Goal: Task Accomplishment & Management: Manage account settings

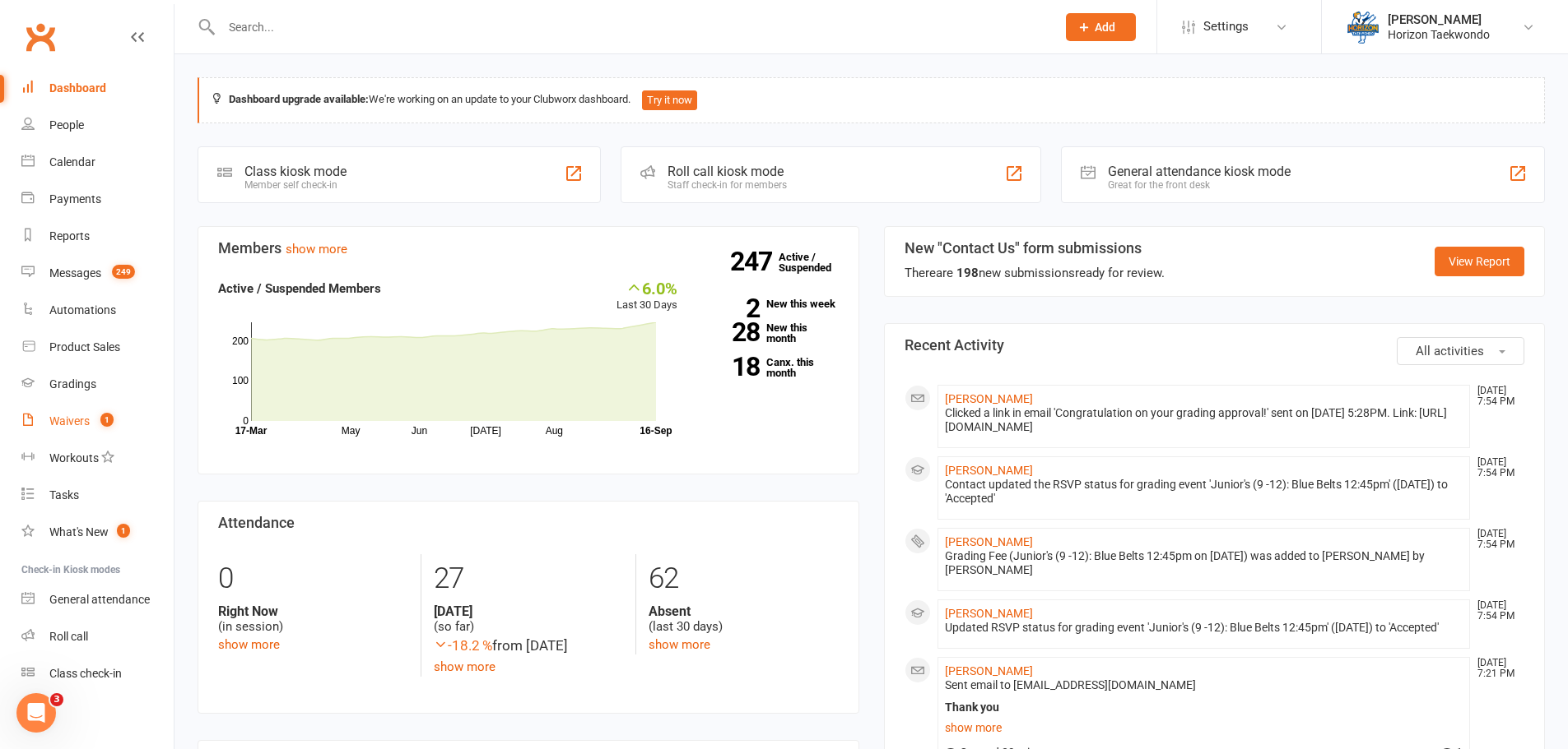
click at [68, 426] on div "Waivers" at bounding box center [69, 421] width 40 height 13
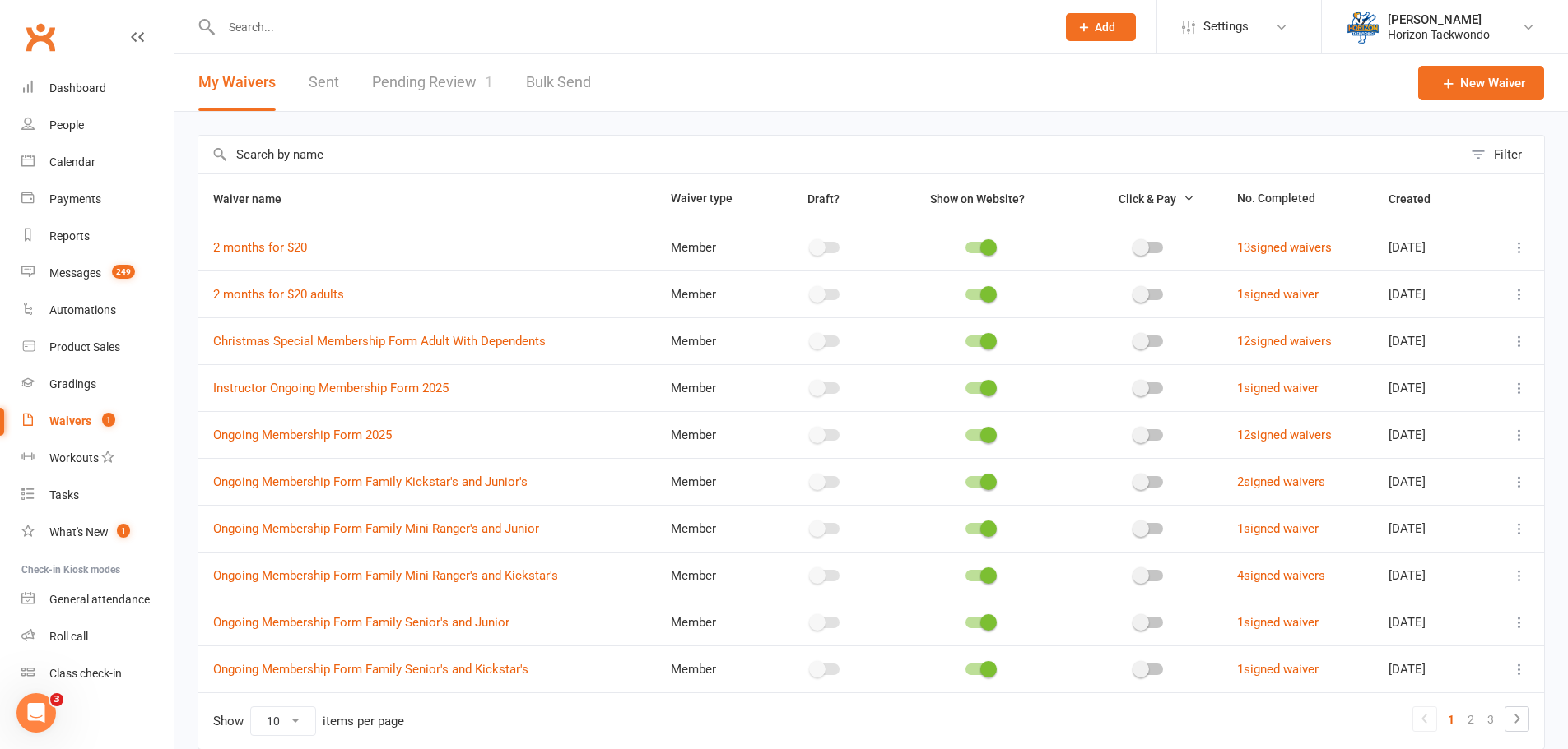
click at [453, 77] on link "Pending Review 1" at bounding box center [432, 83] width 121 height 56
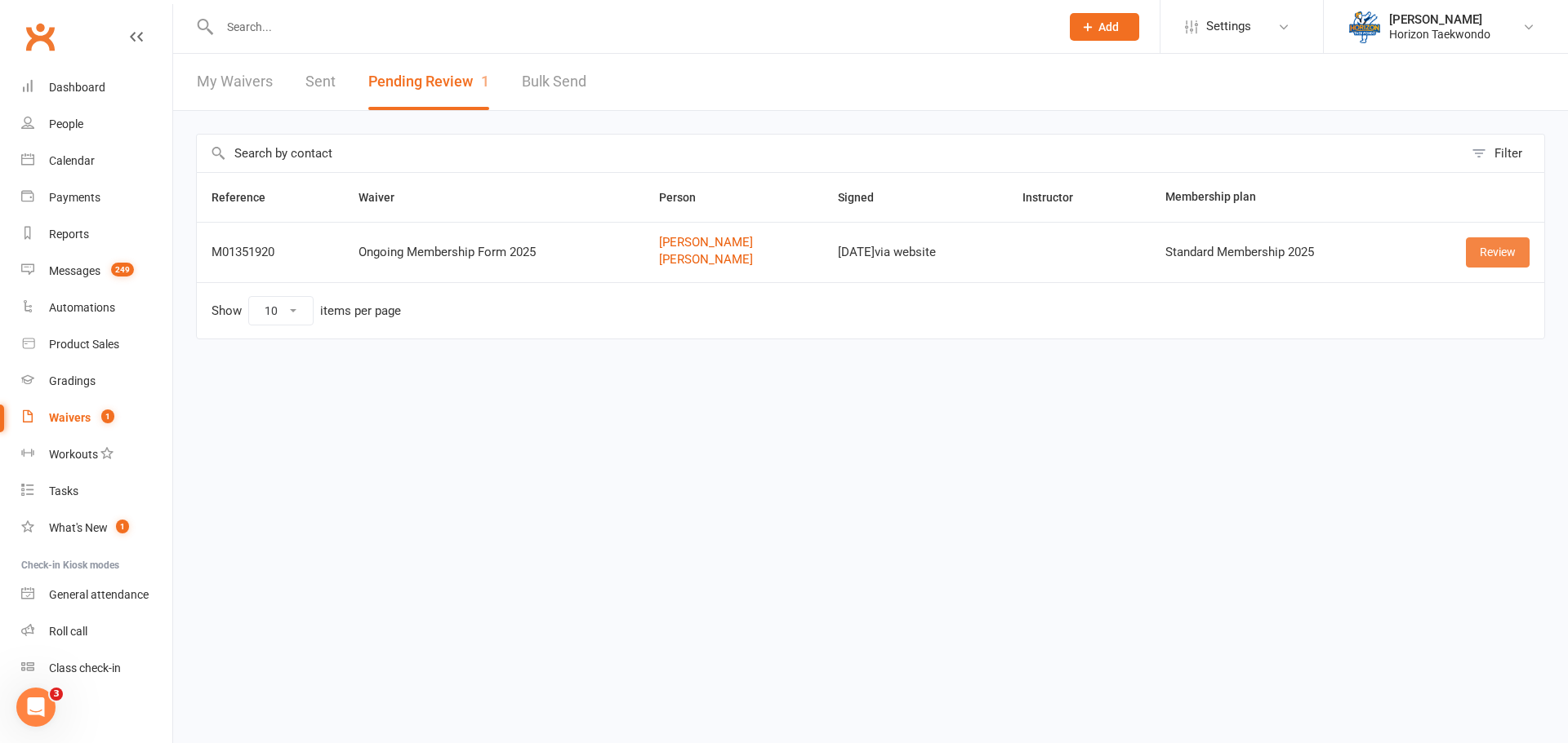
click at [1518, 247] on link "Review" at bounding box center [1497, 252] width 63 height 30
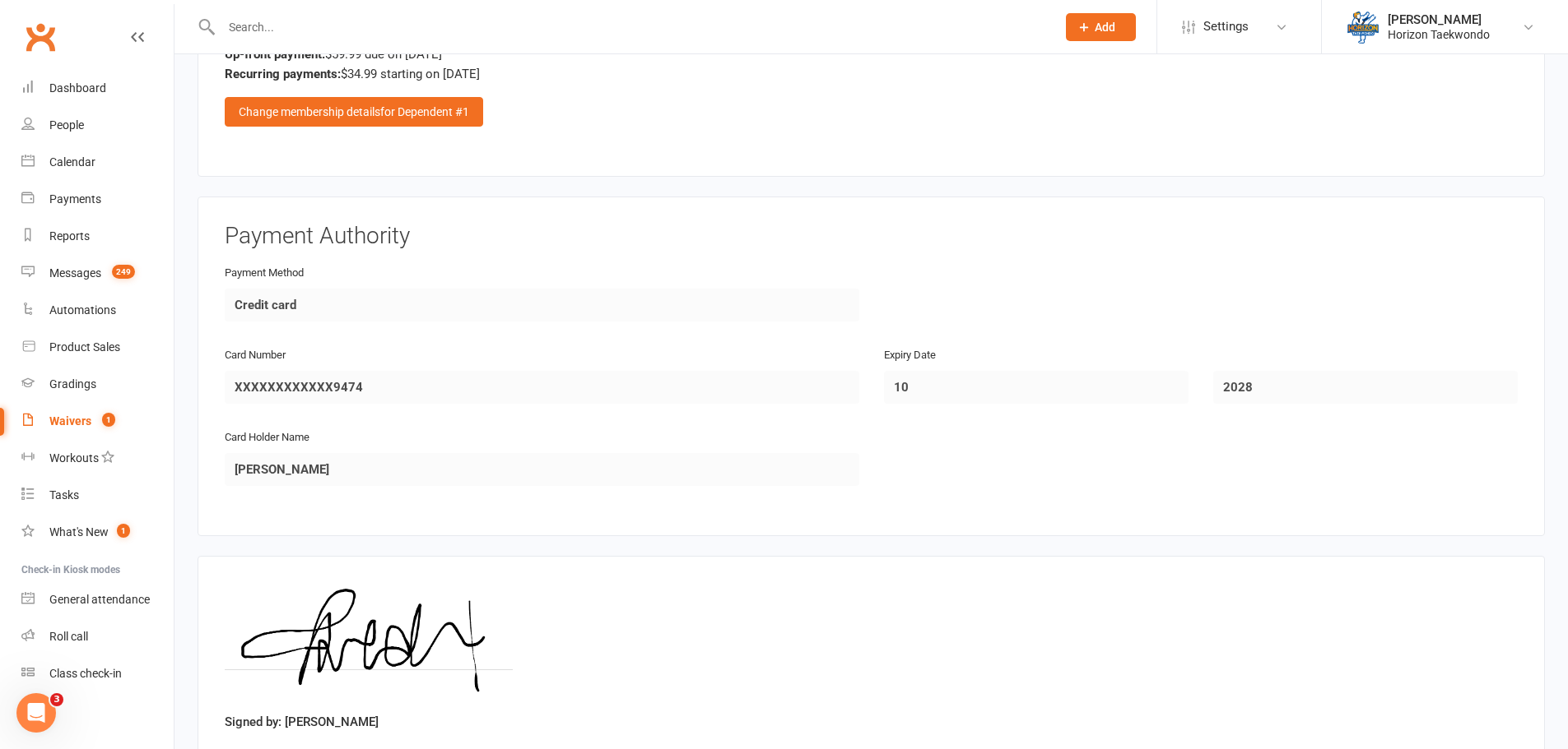
scroll to position [2208, 0]
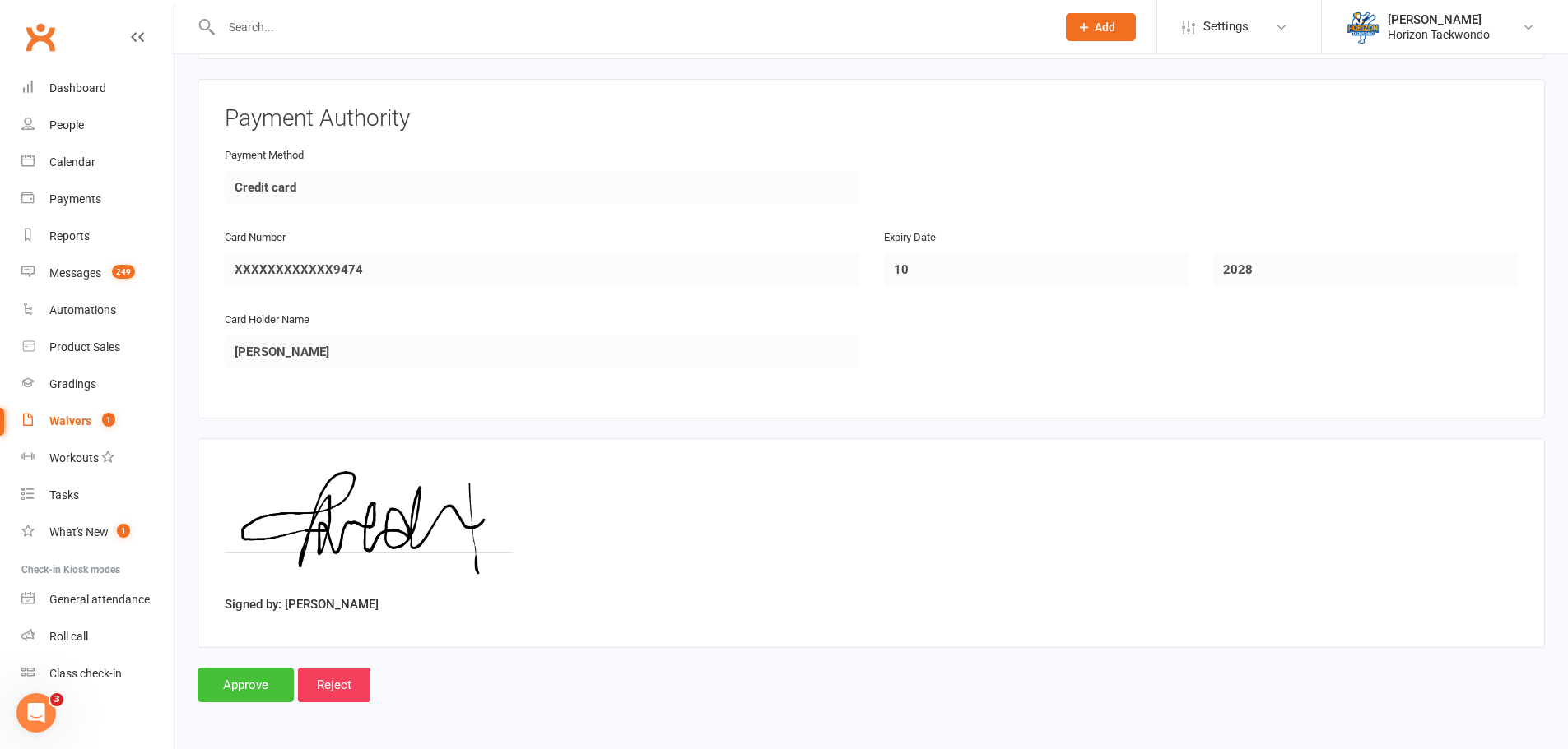
click at [272, 675] on input "Approve" at bounding box center [245, 685] width 97 height 35
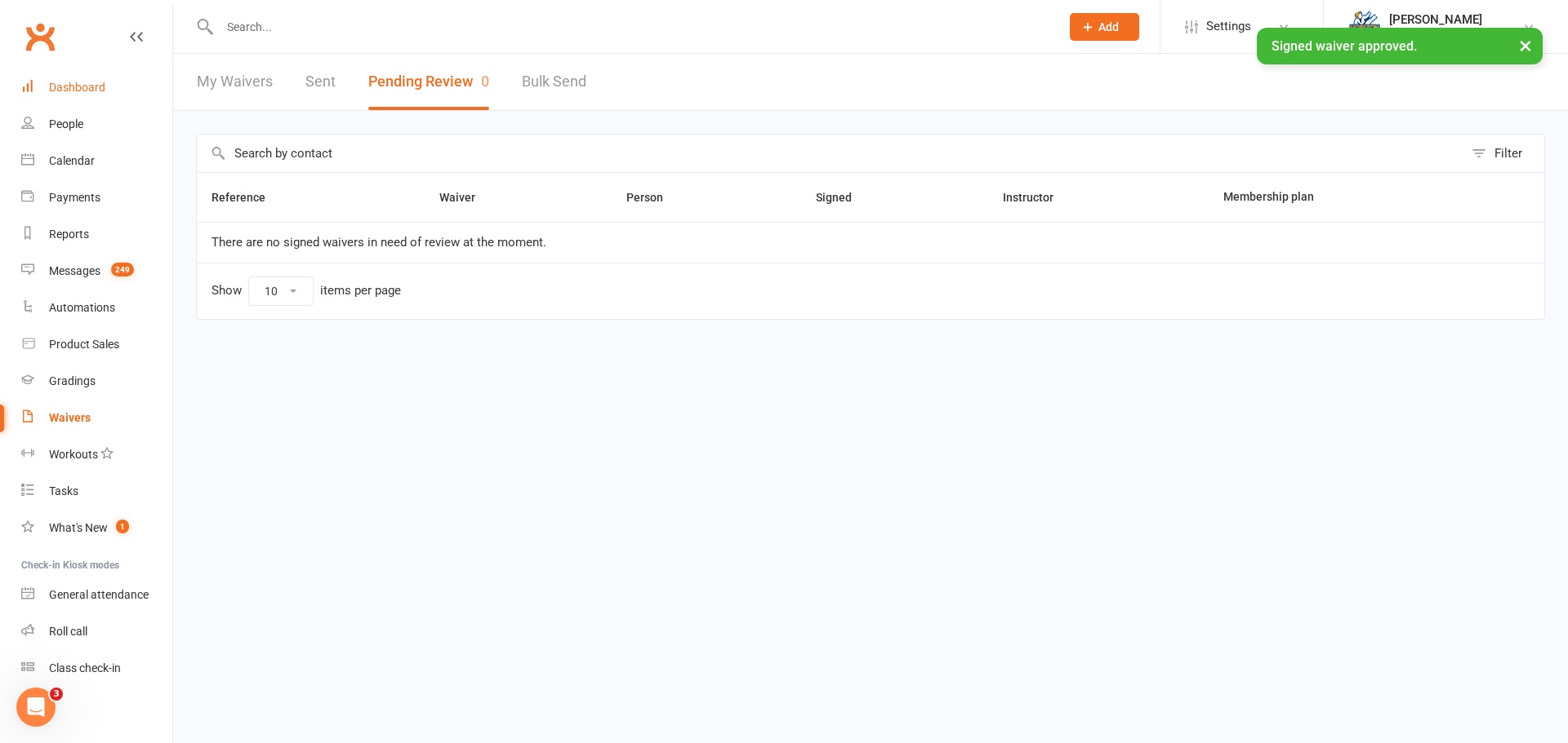
click at [99, 86] on div "Dashboard" at bounding box center [77, 88] width 56 height 13
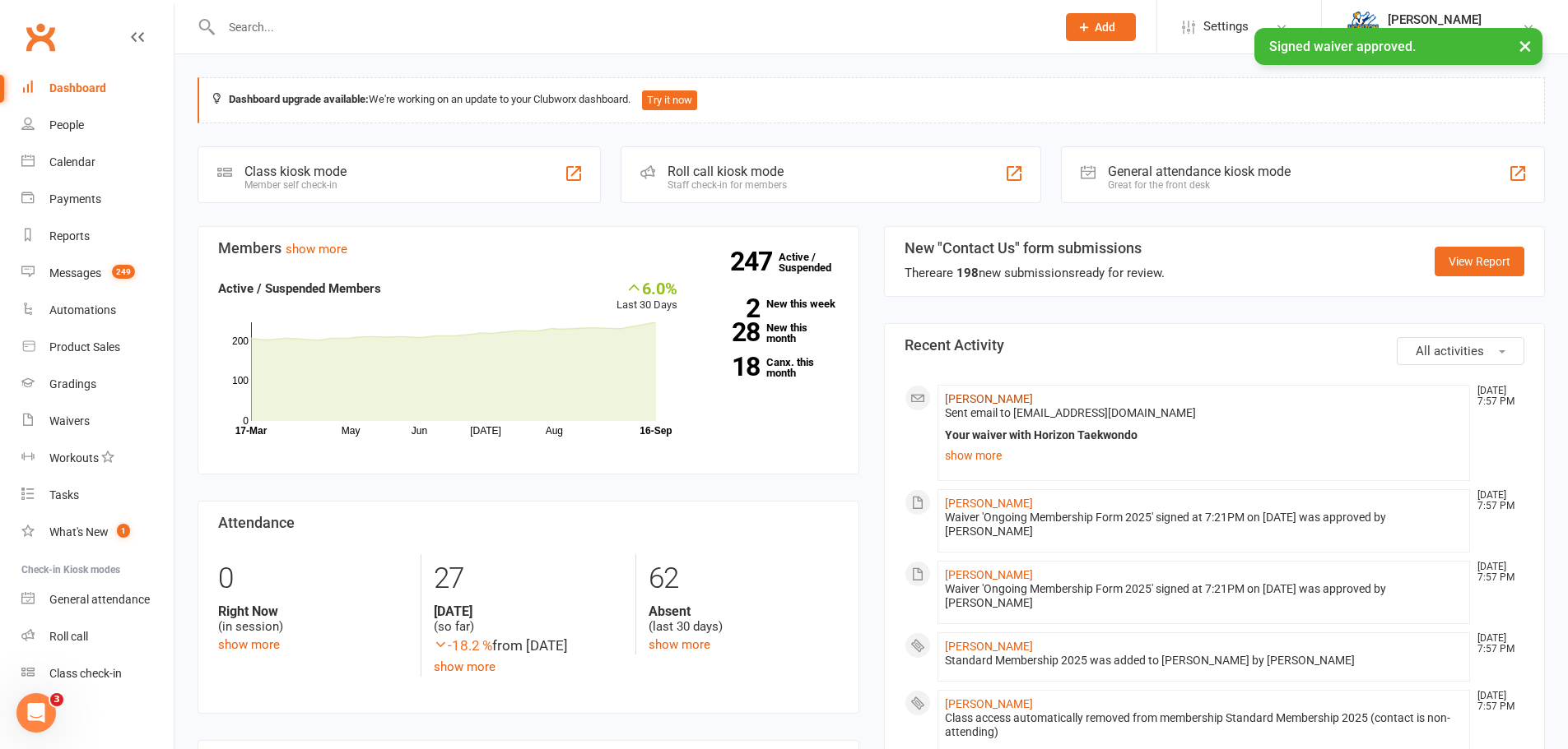
click at [975, 394] on link "[PERSON_NAME]" at bounding box center [989, 399] width 88 height 13
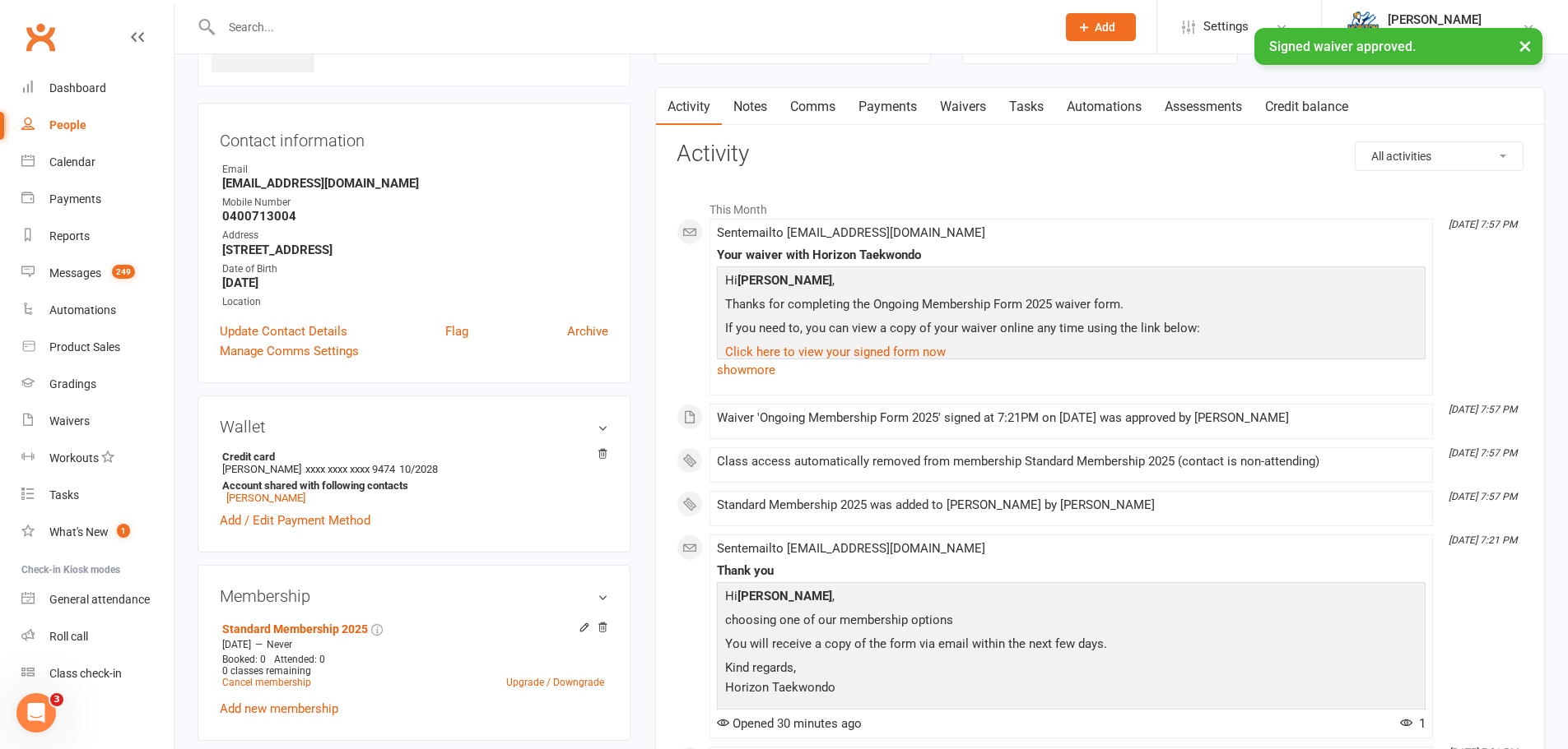
scroll to position [247, 0]
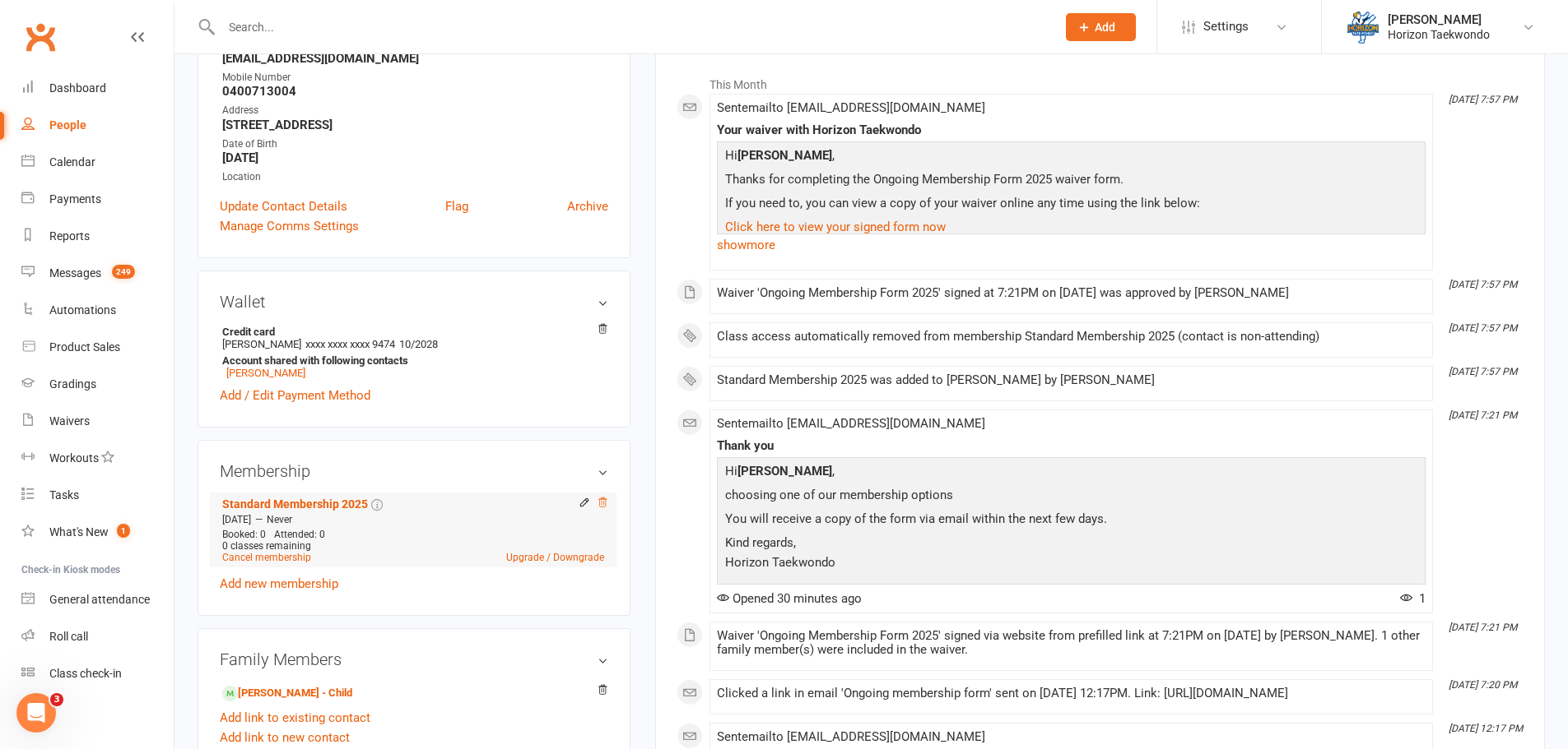
click at [601, 500] on icon at bounding box center [602, 502] width 11 height 11
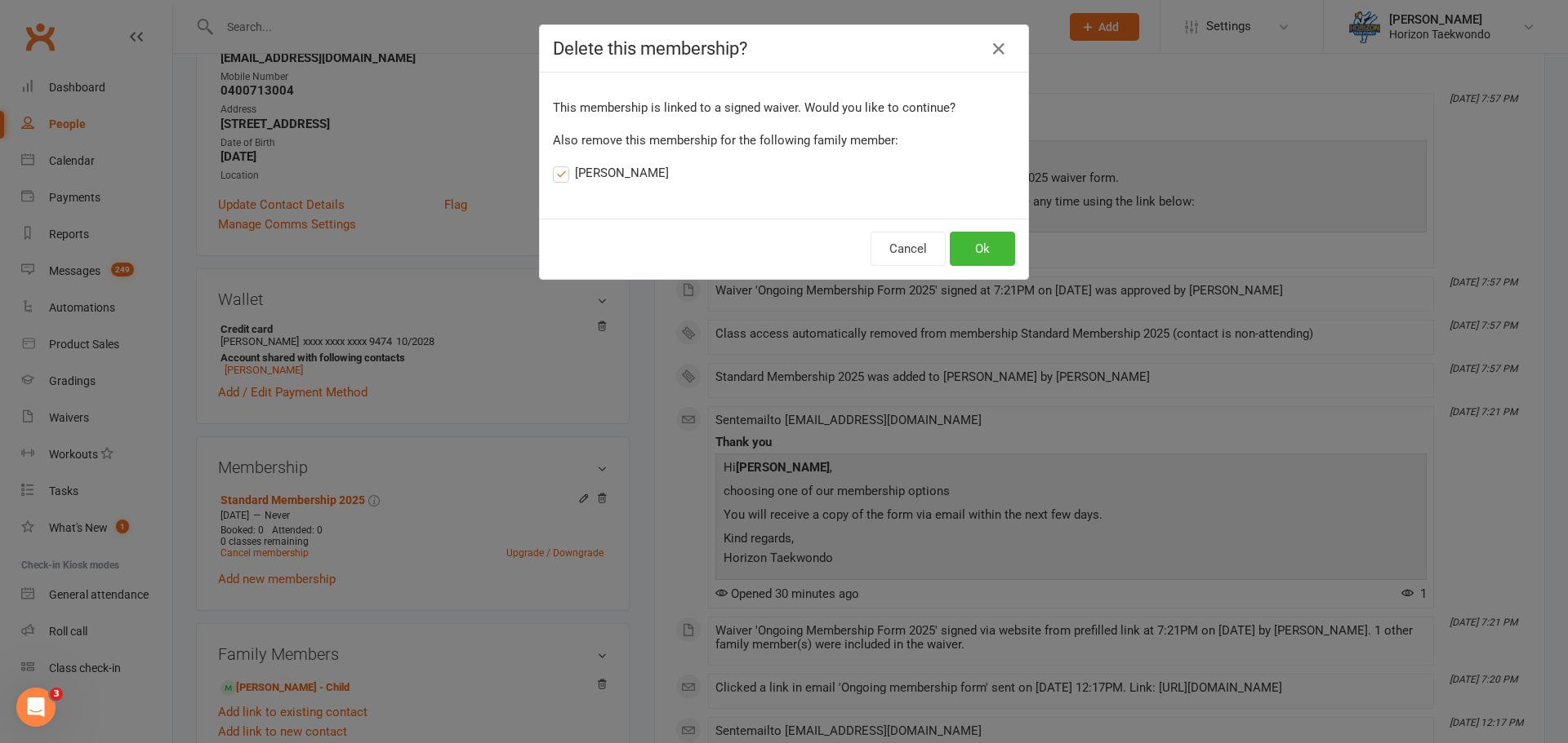
click at [560, 175] on label "[PERSON_NAME]" at bounding box center [610, 172] width 116 height 20
click at [560, 163] on input "[PERSON_NAME]" at bounding box center [557, 163] width 10 height 0
click at [982, 242] on button "Ok" at bounding box center [982, 249] width 65 height 34
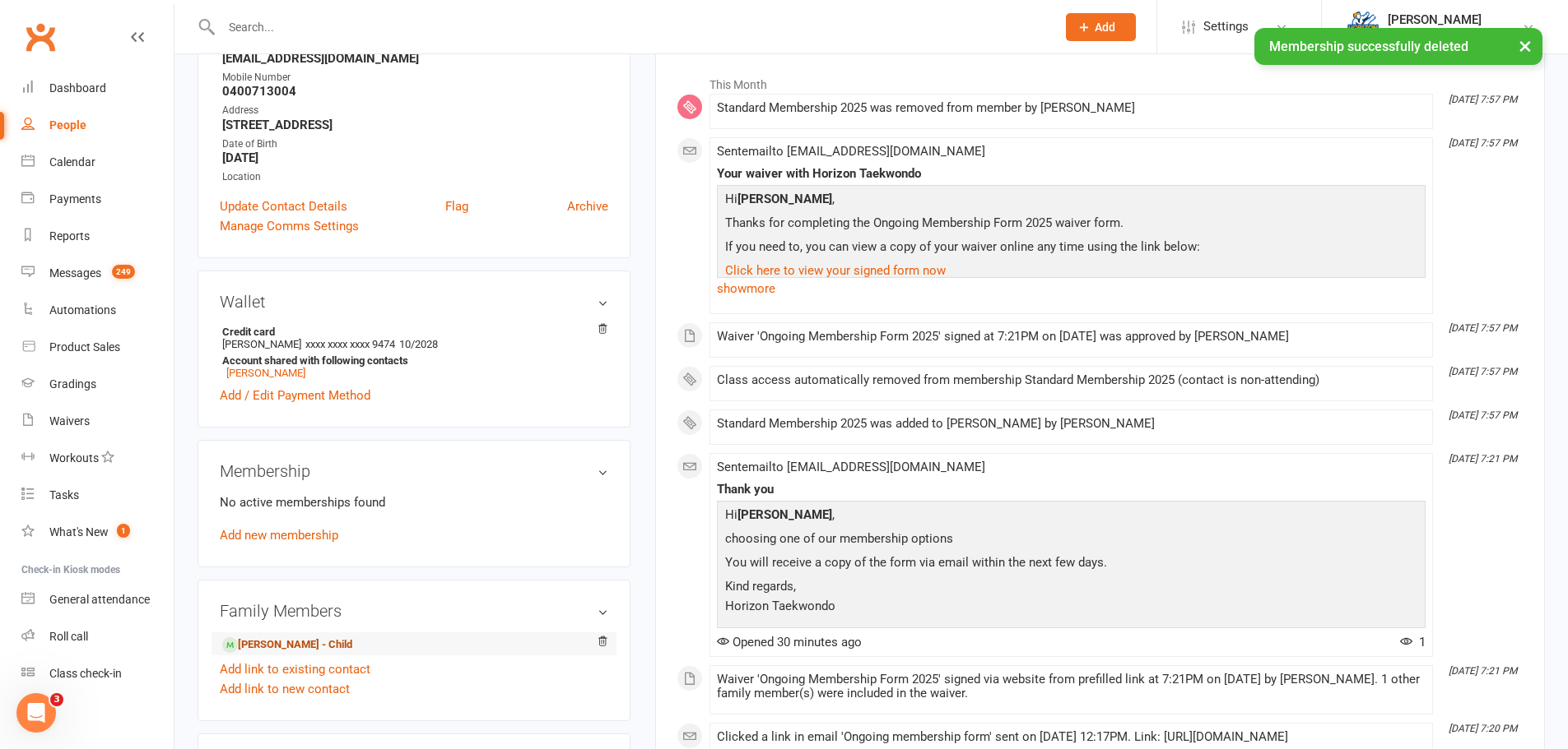
click at [283, 650] on link "[PERSON_NAME] - Child" at bounding box center [287, 645] width 130 height 17
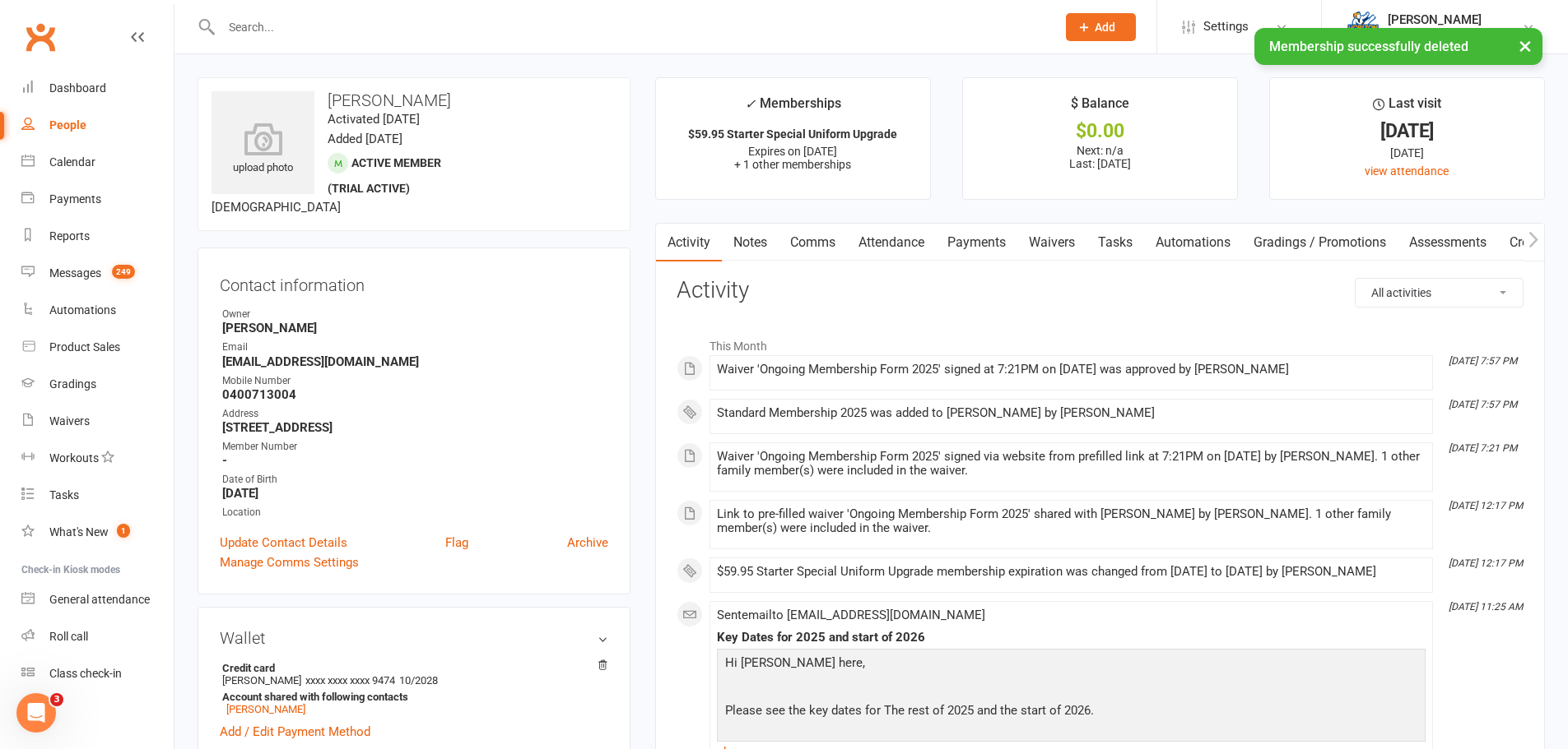
click at [976, 243] on link "Payments" at bounding box center [976, 242] width 82 height 38
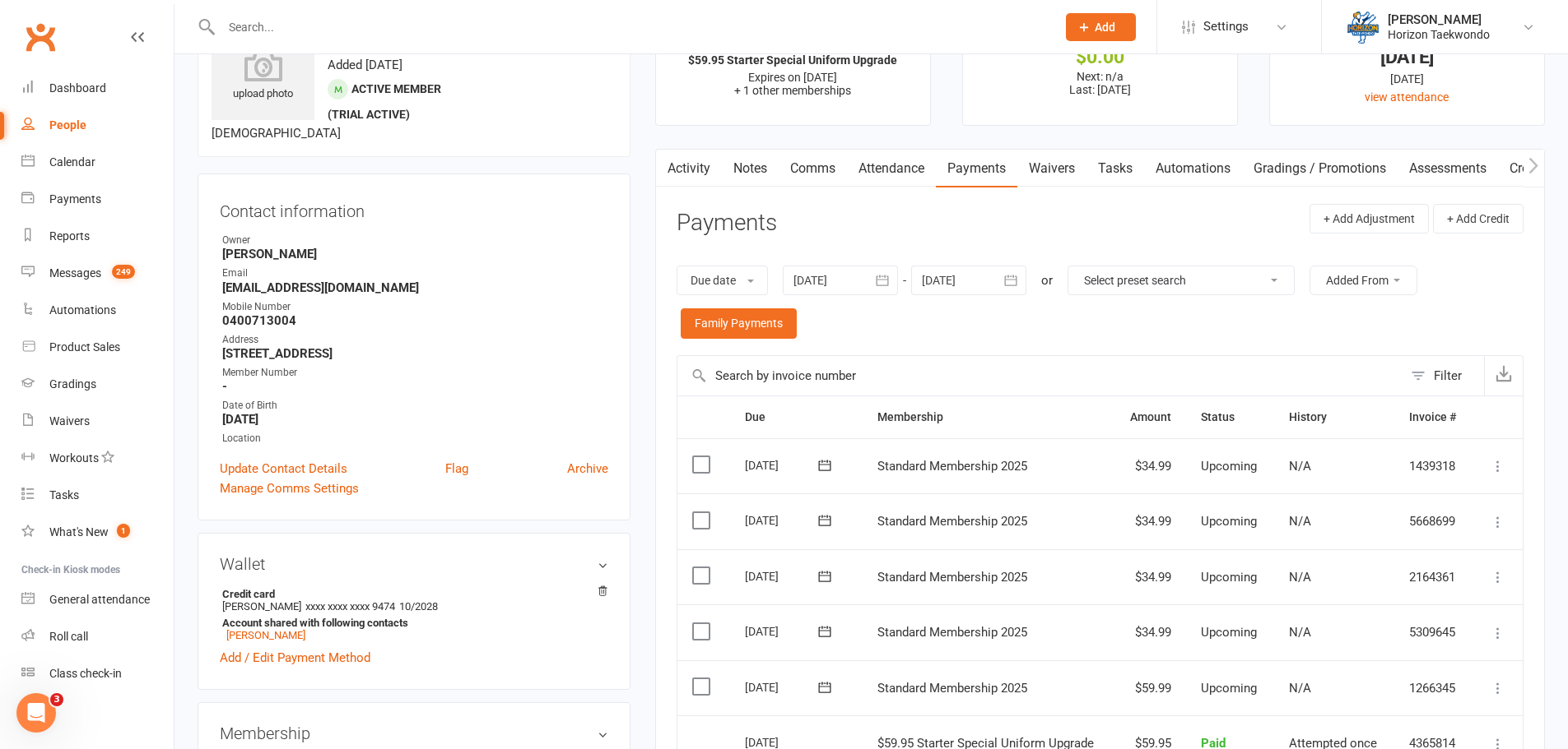
scroll to position [164, 0]
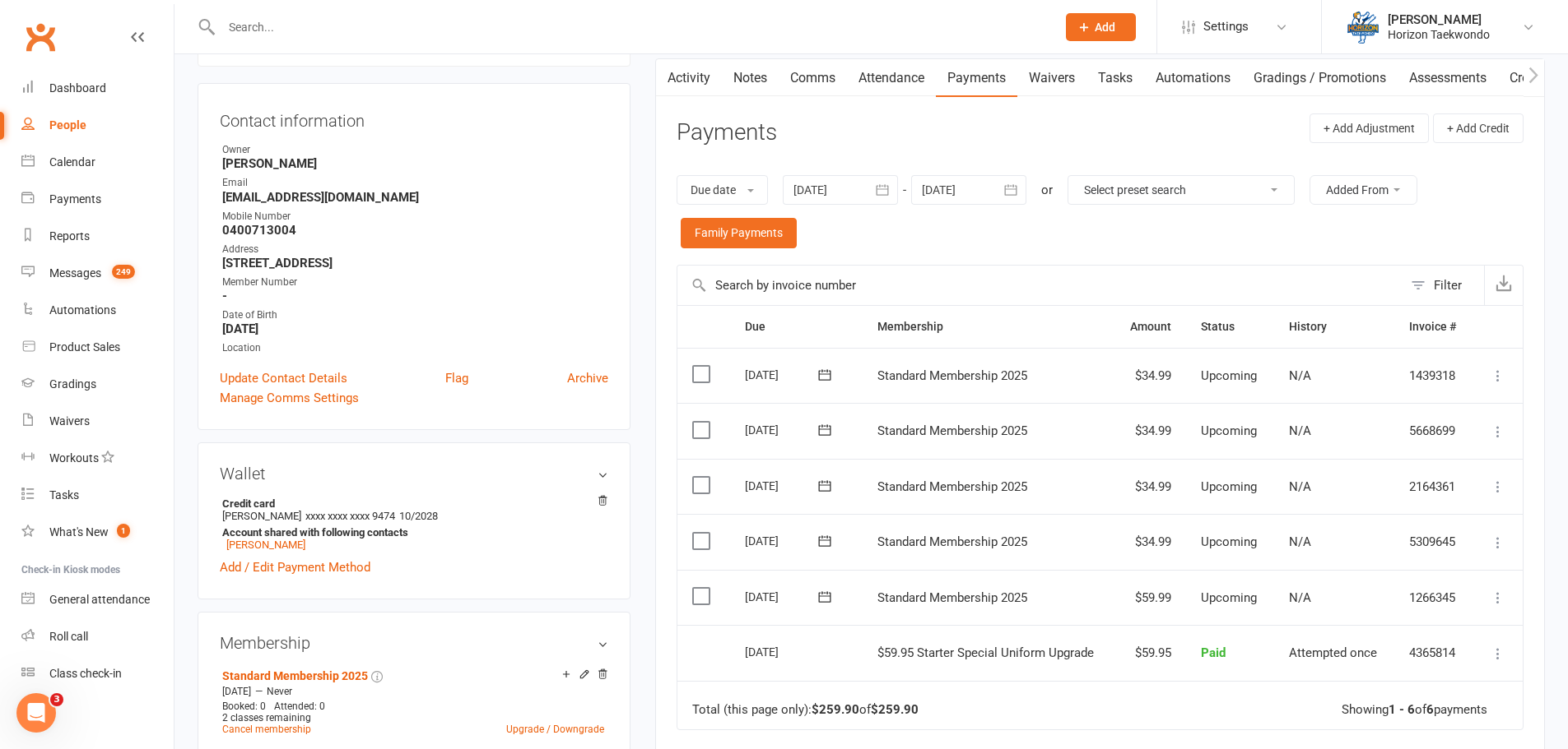
click at [823, 596] on icon at bounding box center [823, 596] width 12 height 10
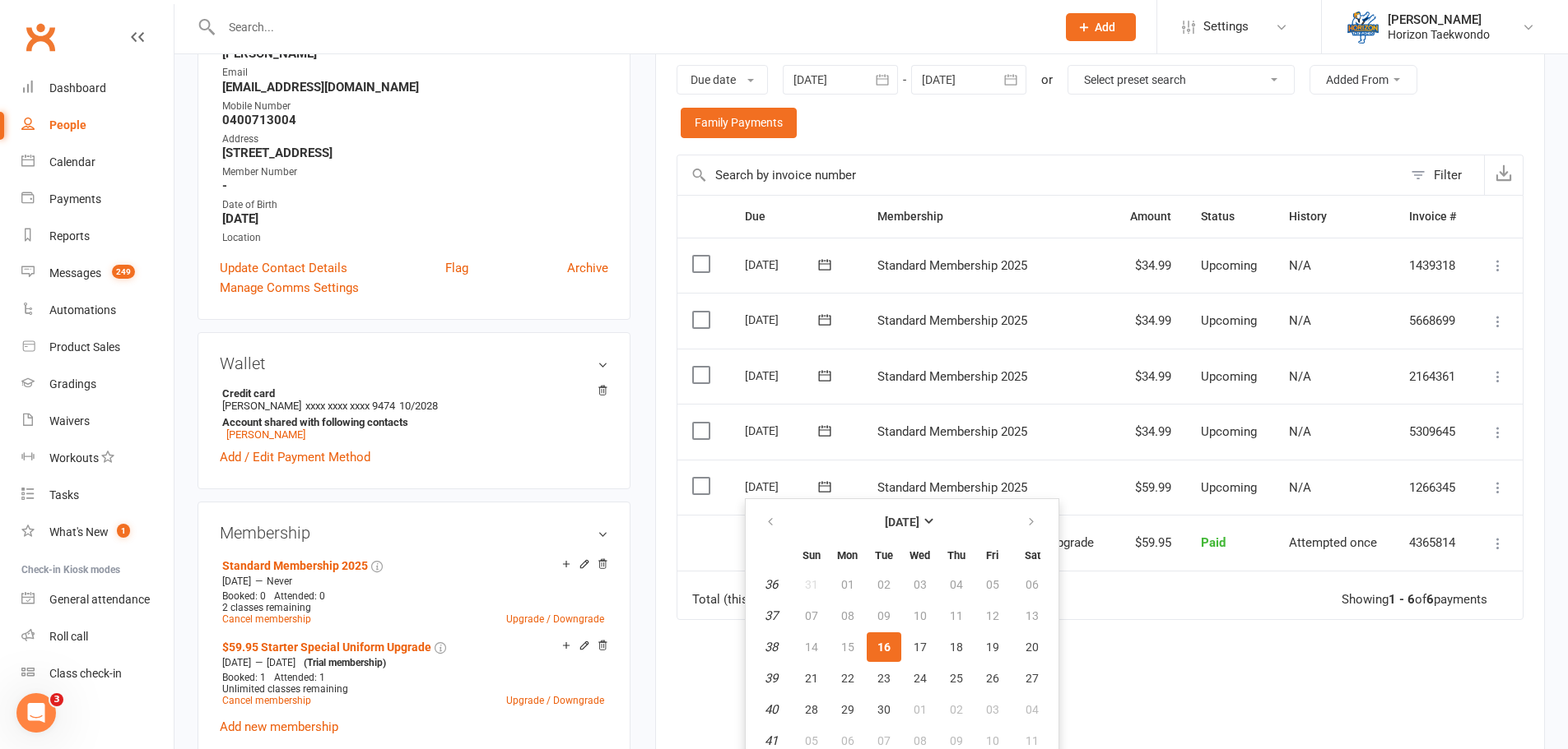
scroll to position [494, 0]
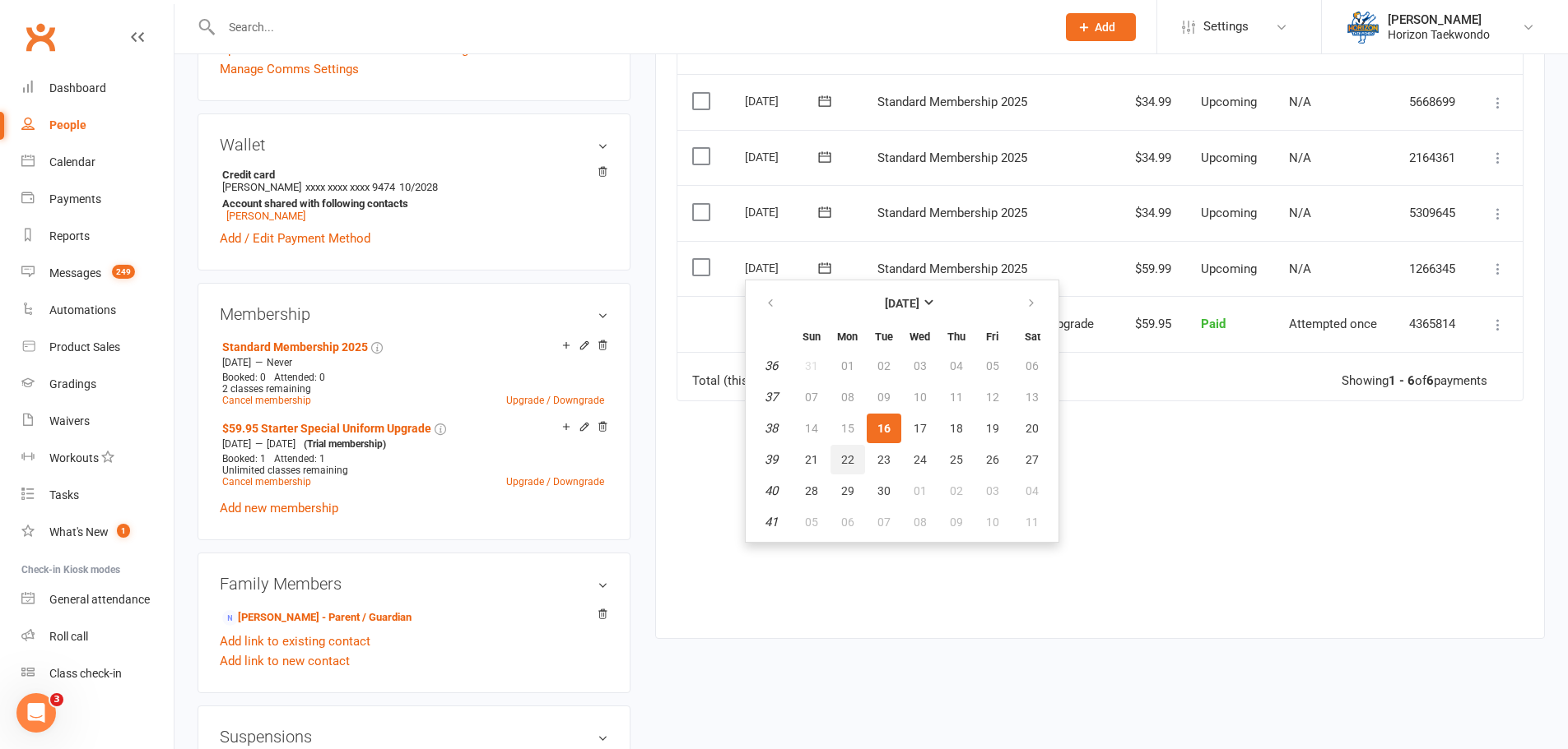
click at [841, 458] on span "22" at bounding box center [848, 460] width 13 height 13
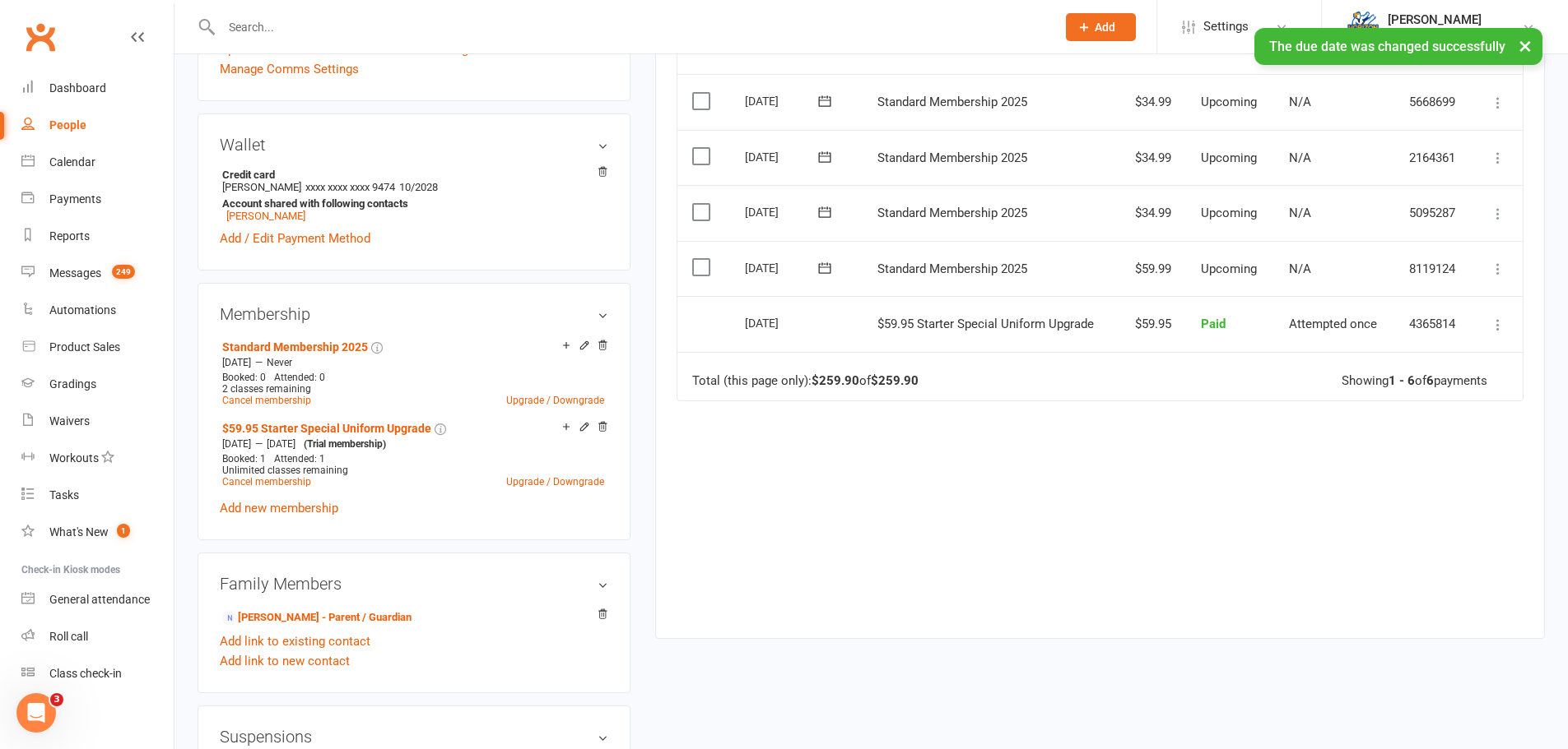
click at [1499, 211] on icon at bounding box center [1498, 214] width 17 height 17
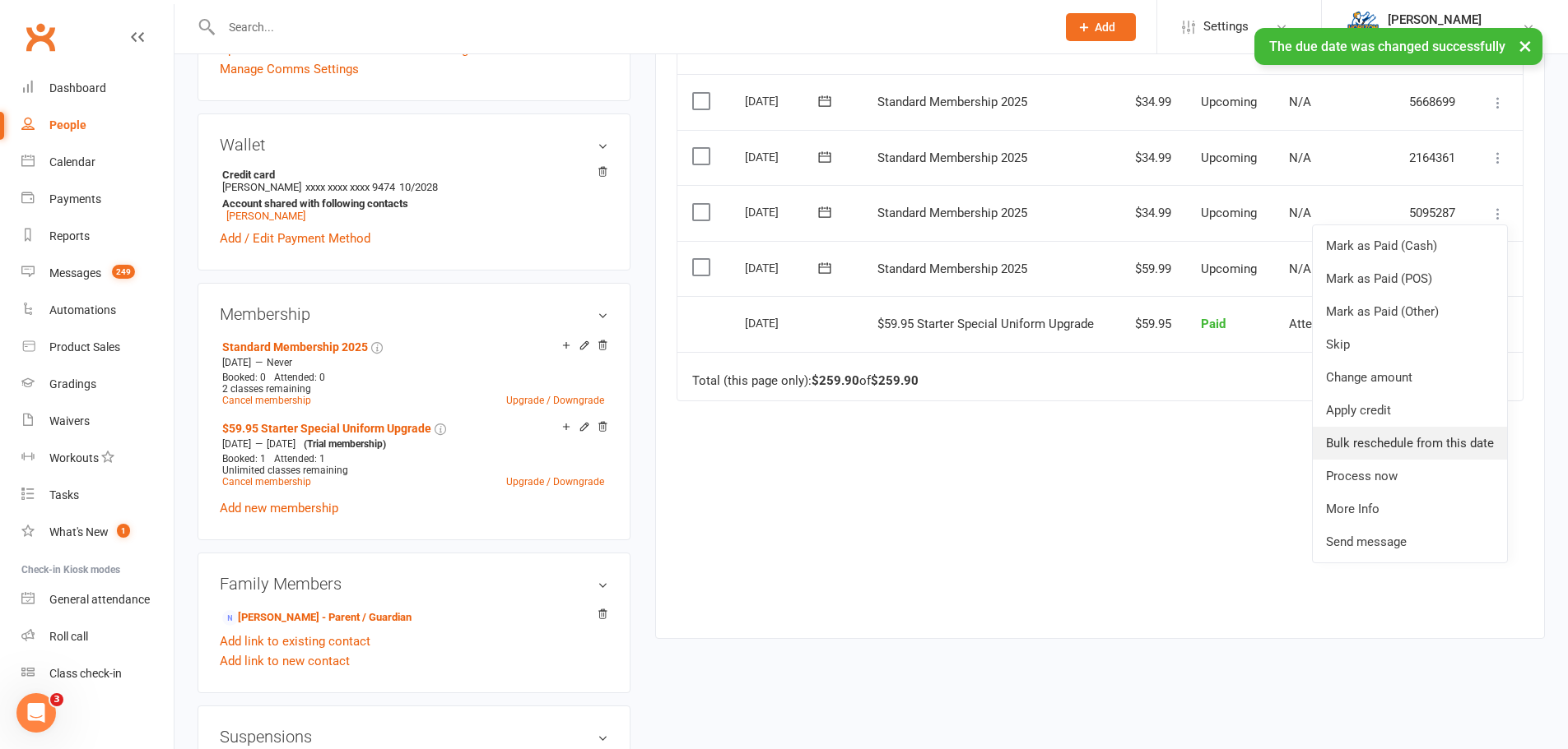
click at [1401, 440] on link "Bulk reschedule from this date" at bounding box center [1409, 443] width 194 height 33
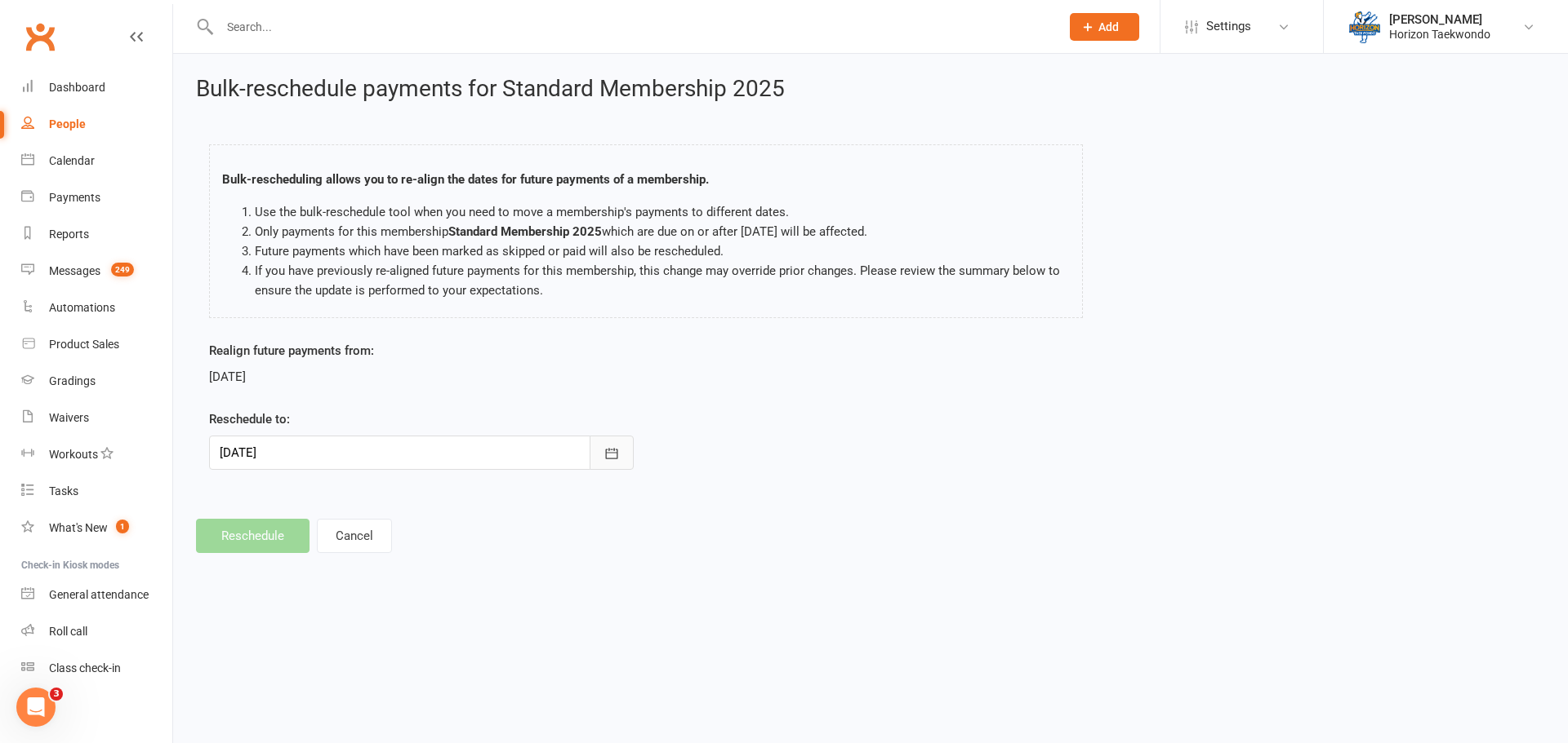
click at [619, 449] on icon "button" at bounding box center [612, 454] width 17 height 17
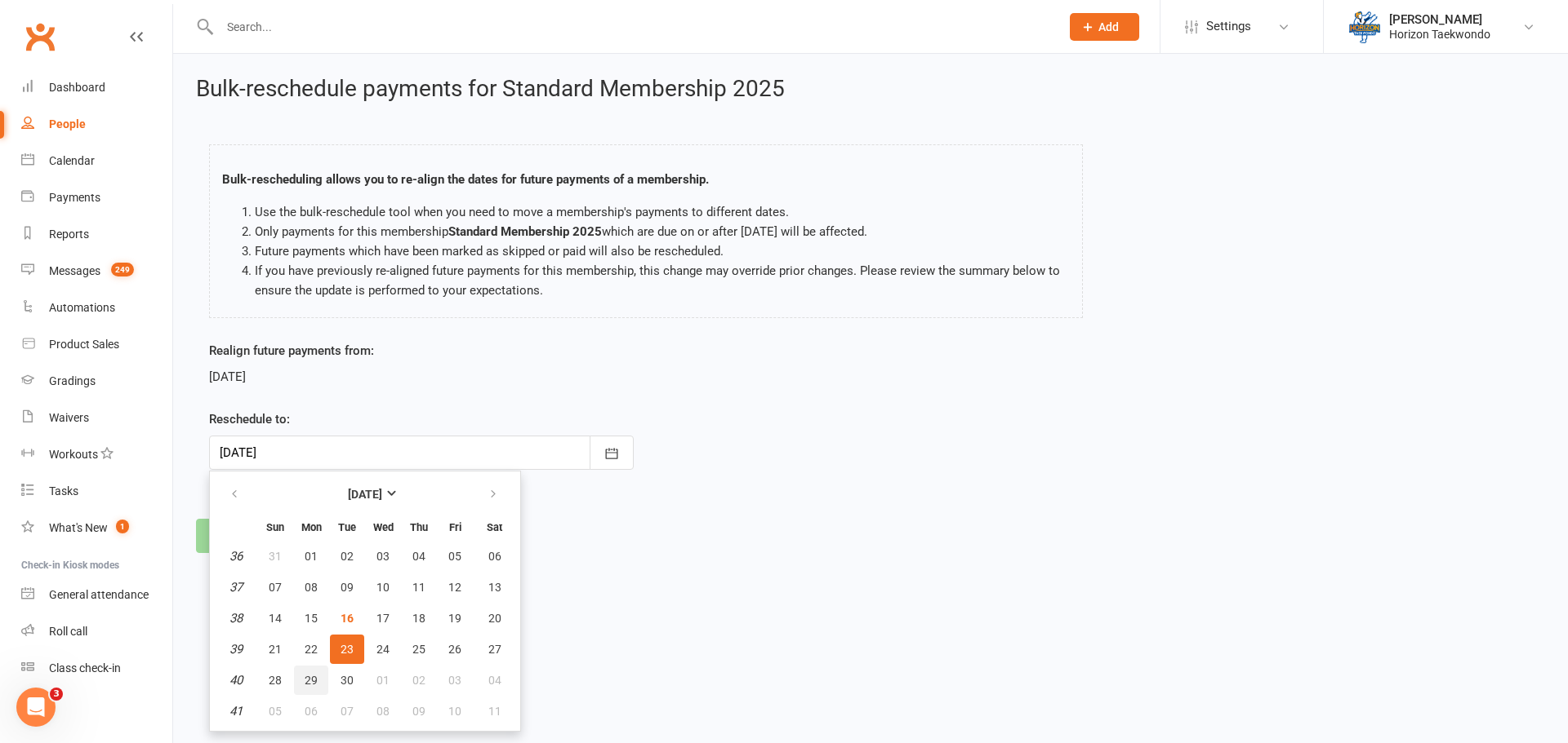
click at [316, 683] on span "29" at bounding box center [311, 681] width 13 height 13
type input "[DATE]"
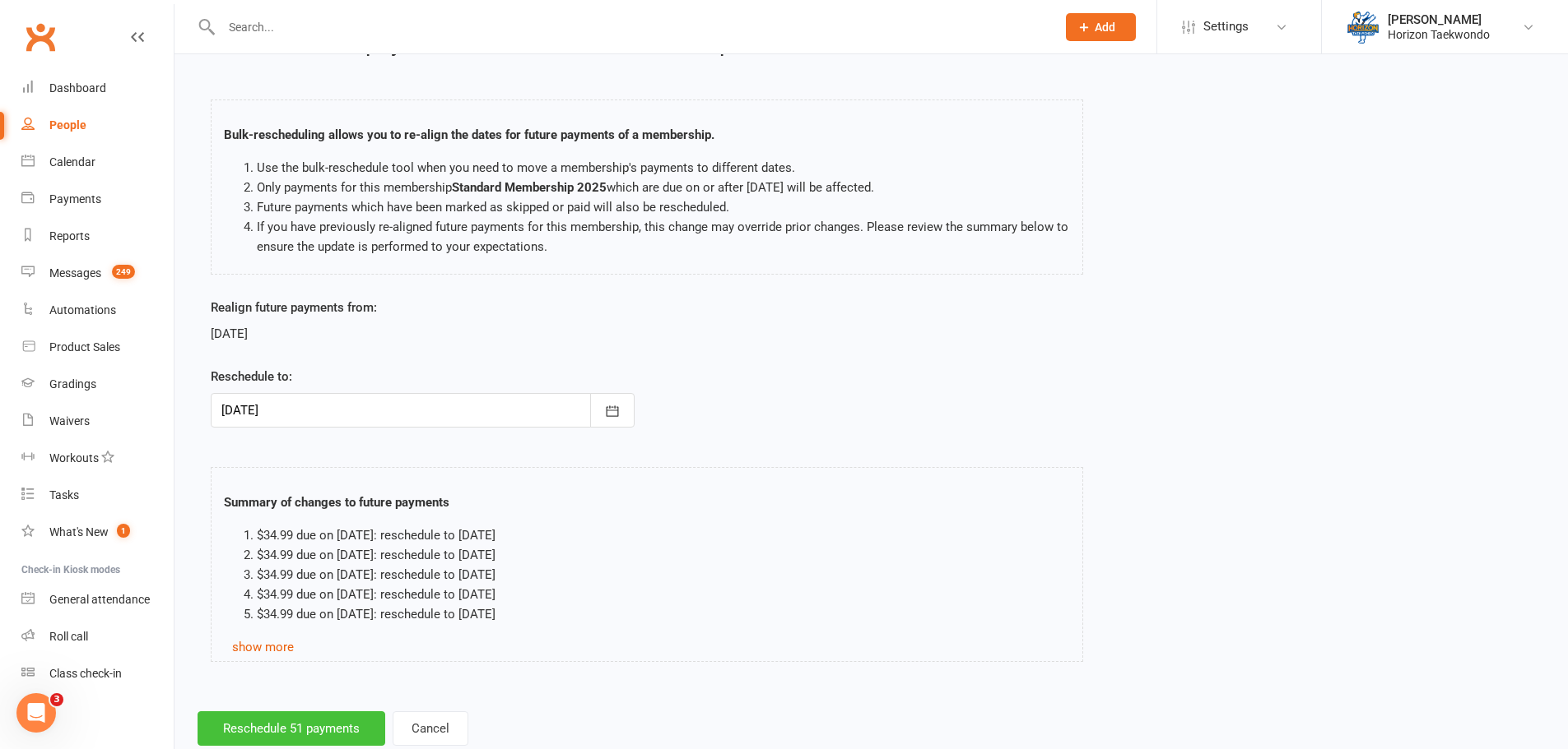
scroll to position [90, 0]
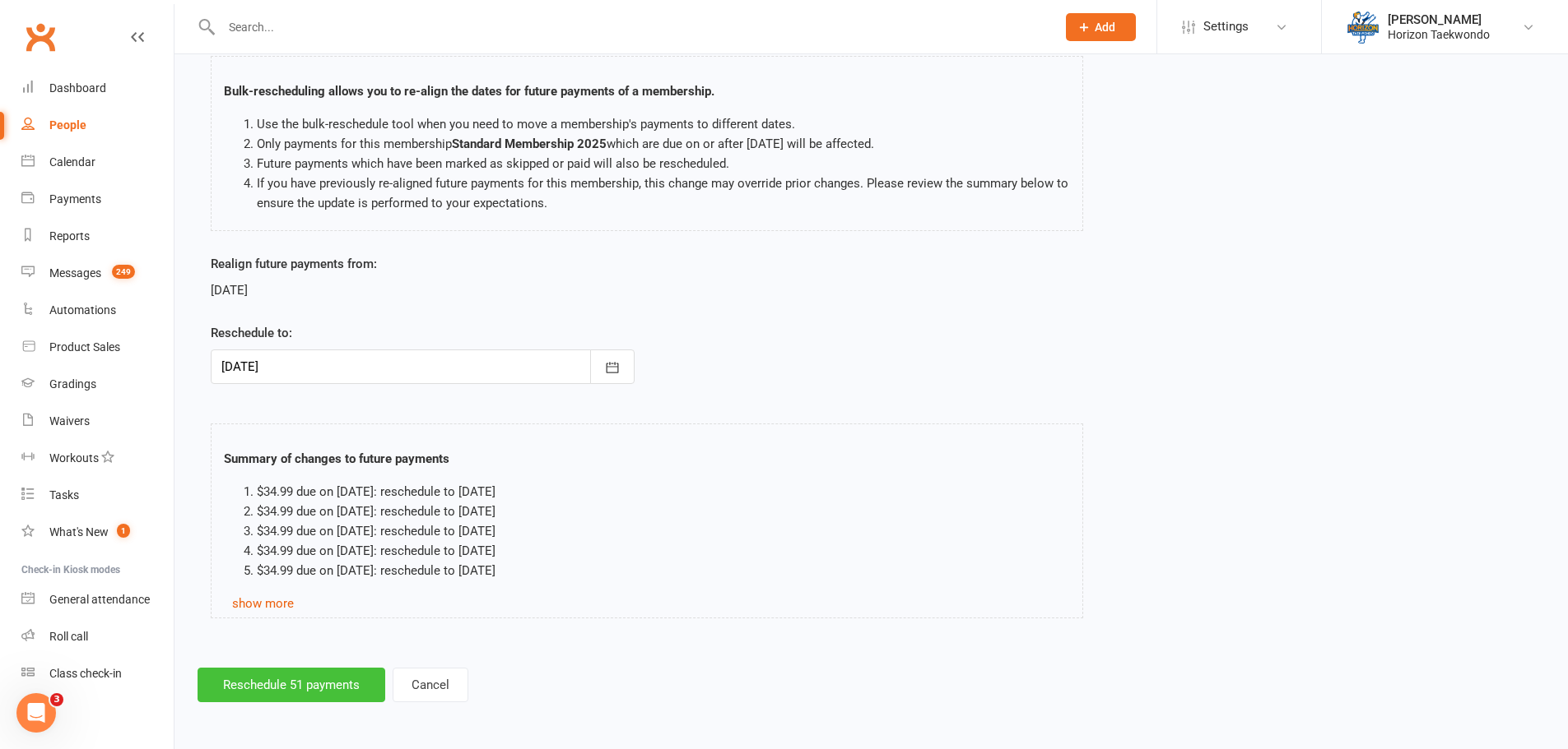
click at [267, 687] on button "Reschedule 51 payments" at bounding box center [291, 685] width 188 height 35
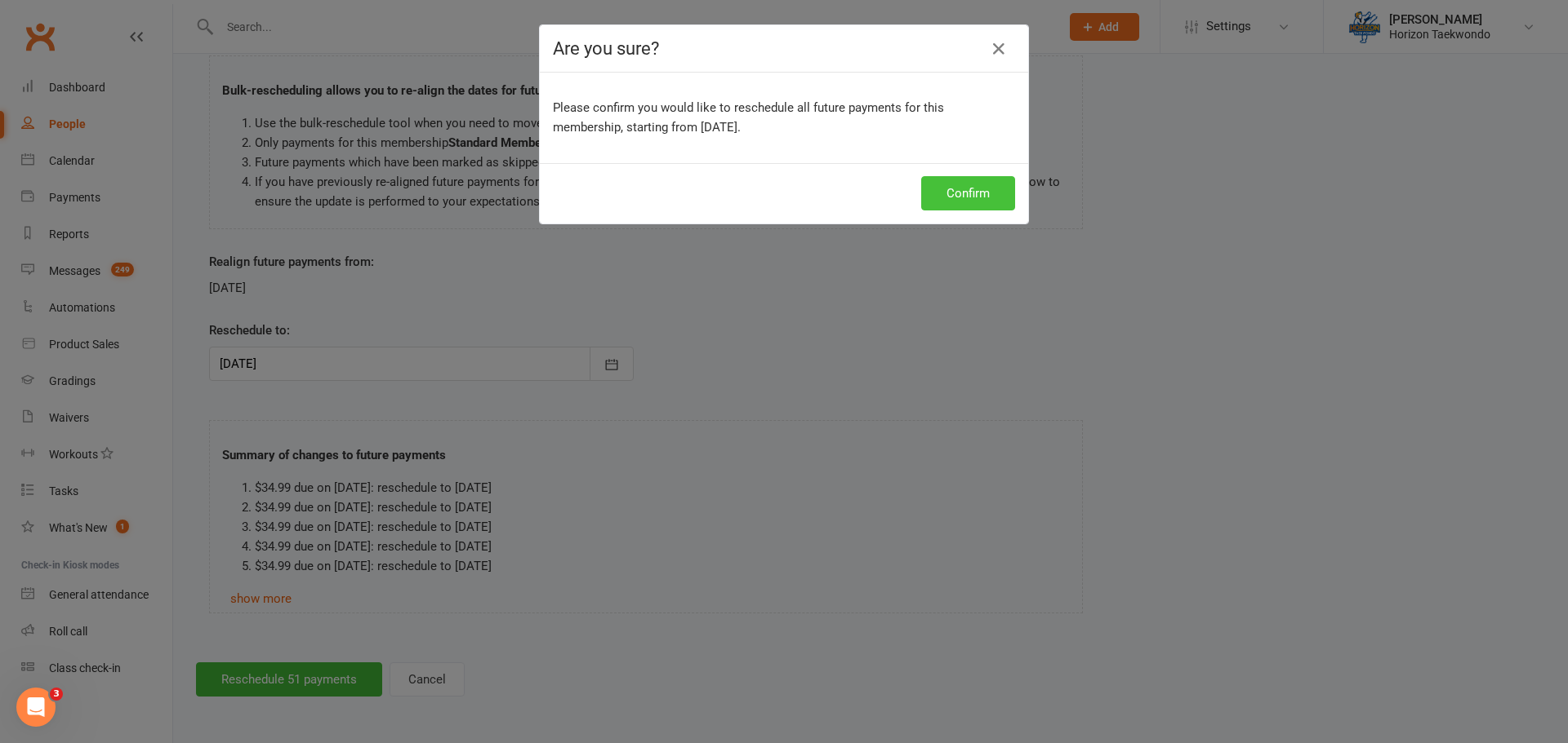
click at [957, 191] on button "Confirm" at bounding box center [968, 193] width 94 height 34
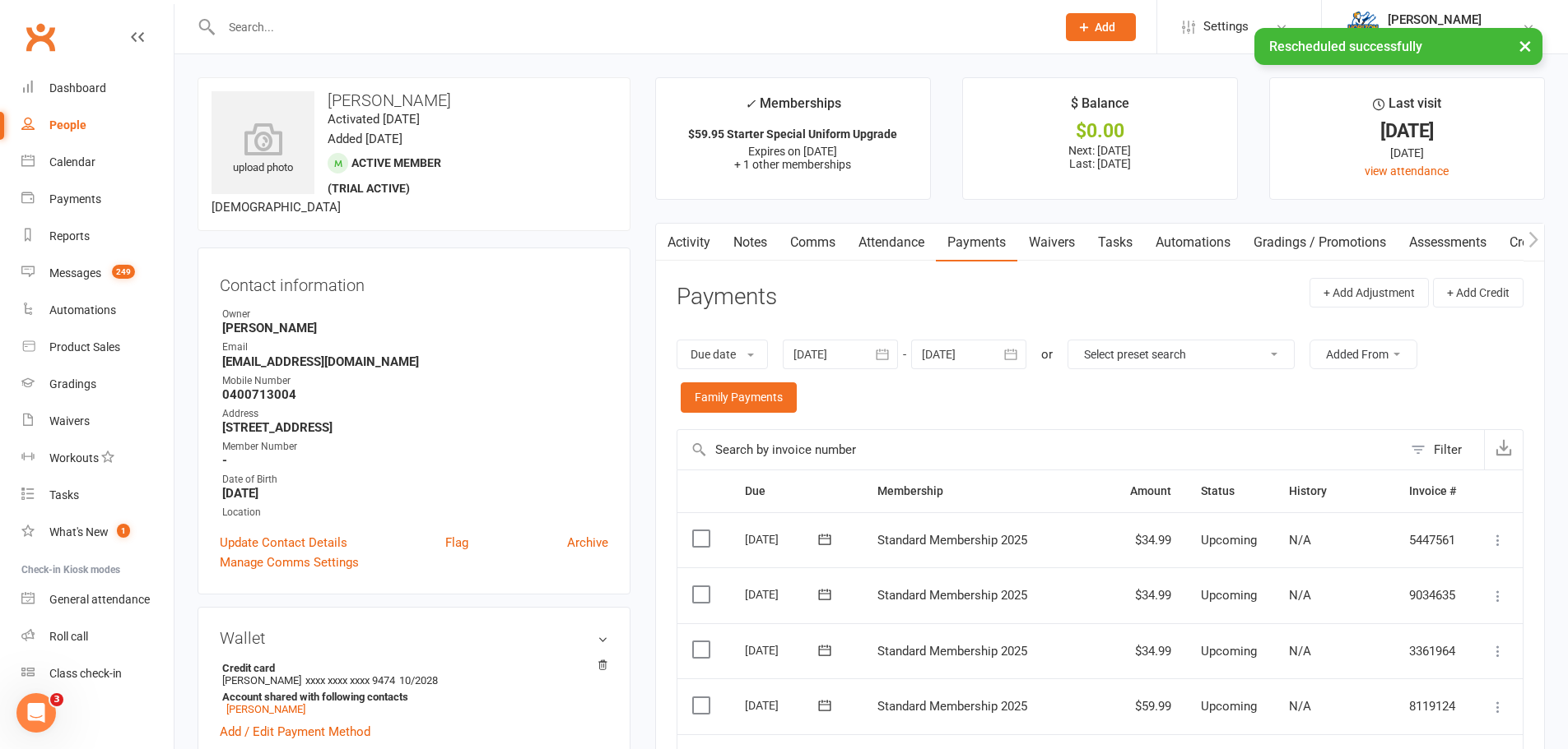
click at [553, 240] on contact-information "upload photo [PERSON_NAME] Activated [DATE] Added [DATE] Active member (trial a…" at bounding box center [413, 335] width 433 height 517
click at [113, 94] on link "Dashboard" at bounding box center [98, 88] width 152 height 37
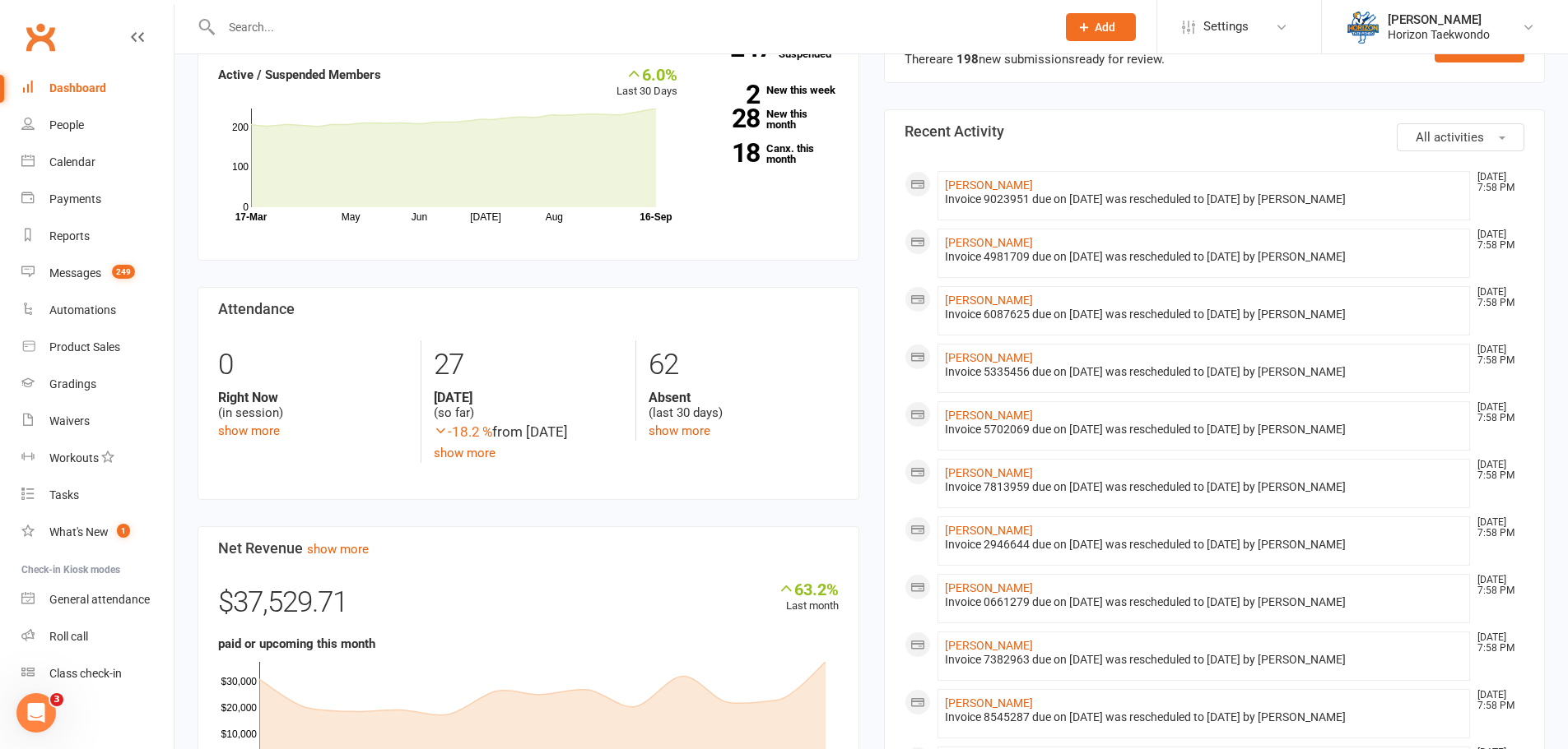
scroll to position [247, 0]
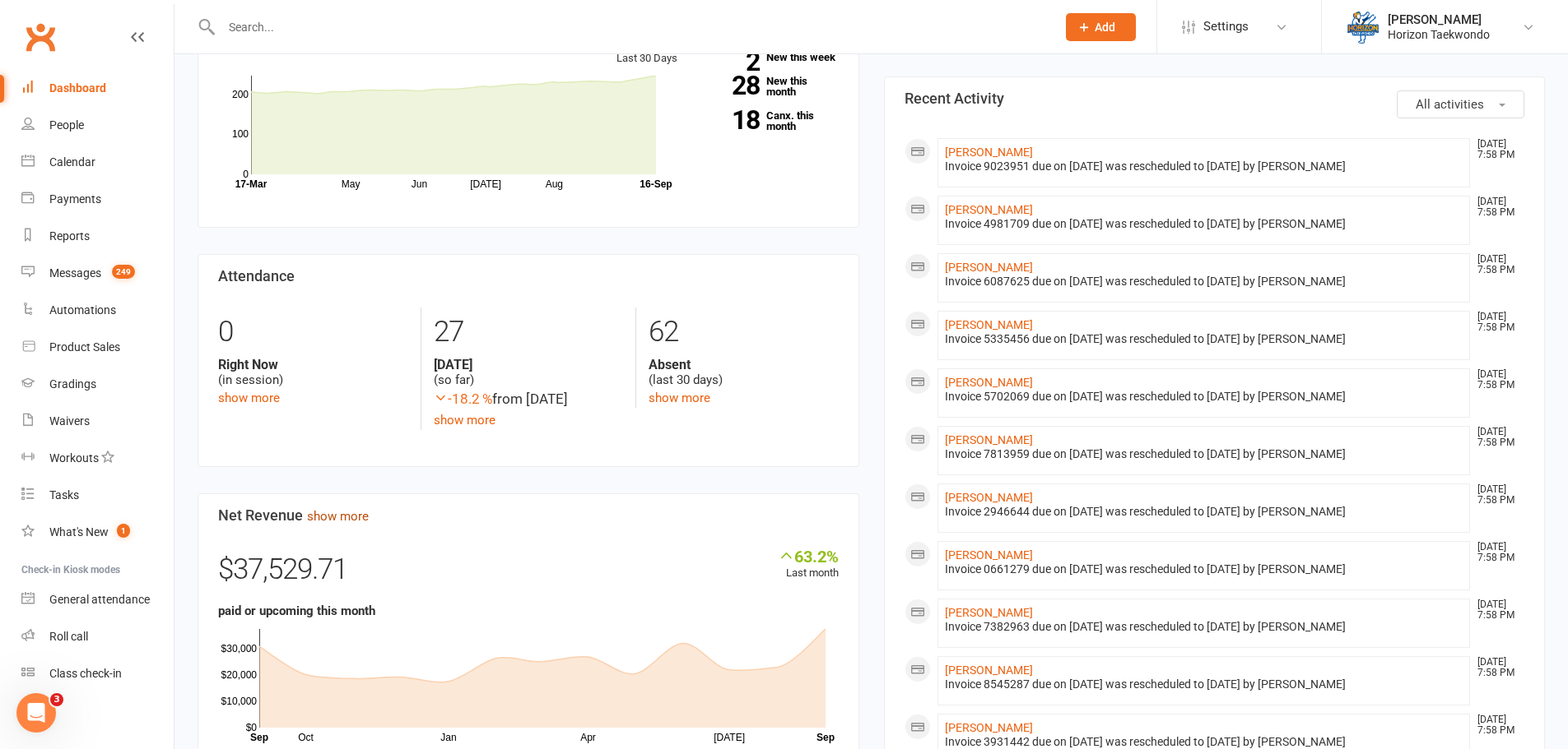
click at [354, 519] on link "show more" at bounding box center [338, 517] width 62 height 15
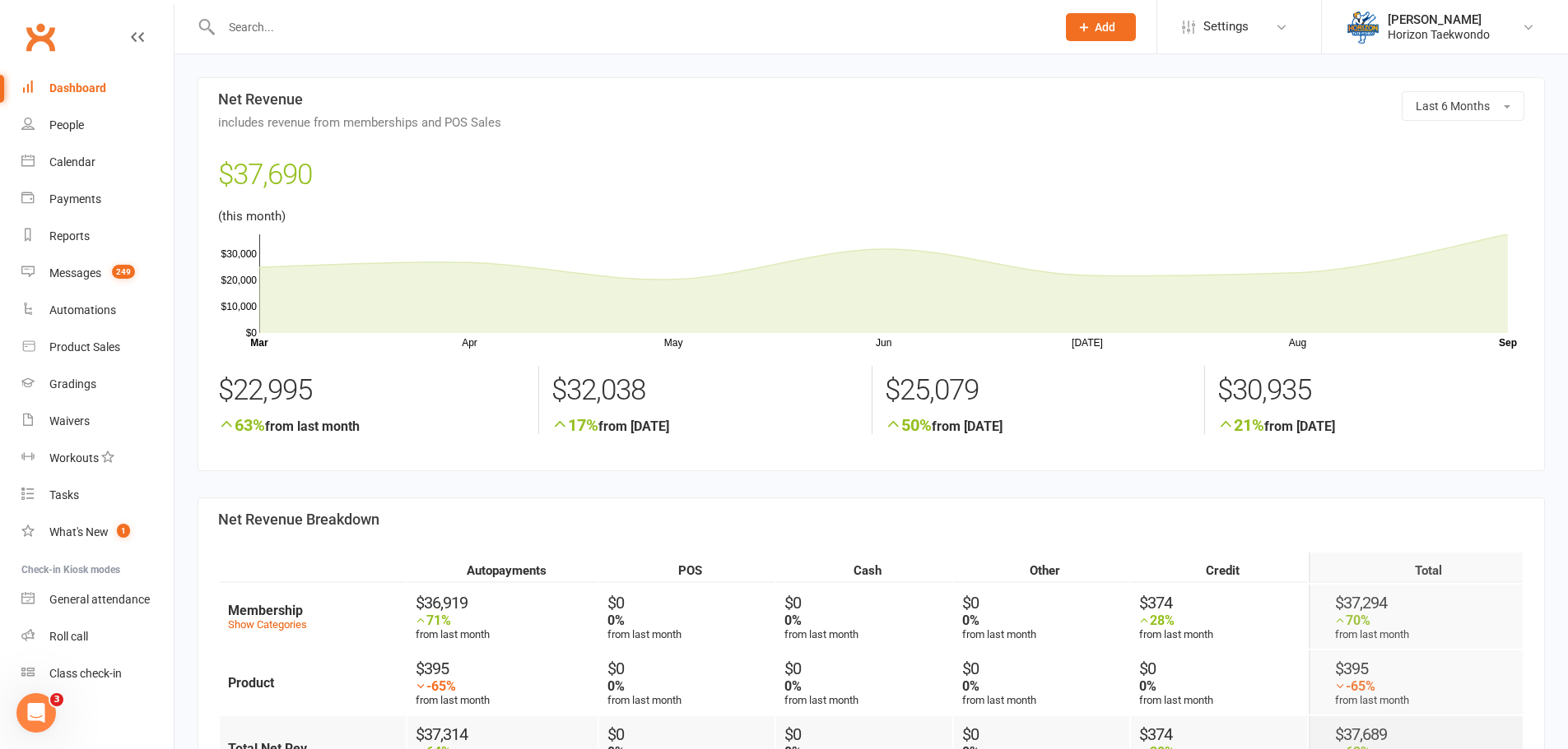
click at [110, 84] on link "Dashboard" at bounding box center [98, 88] width 152 height 37
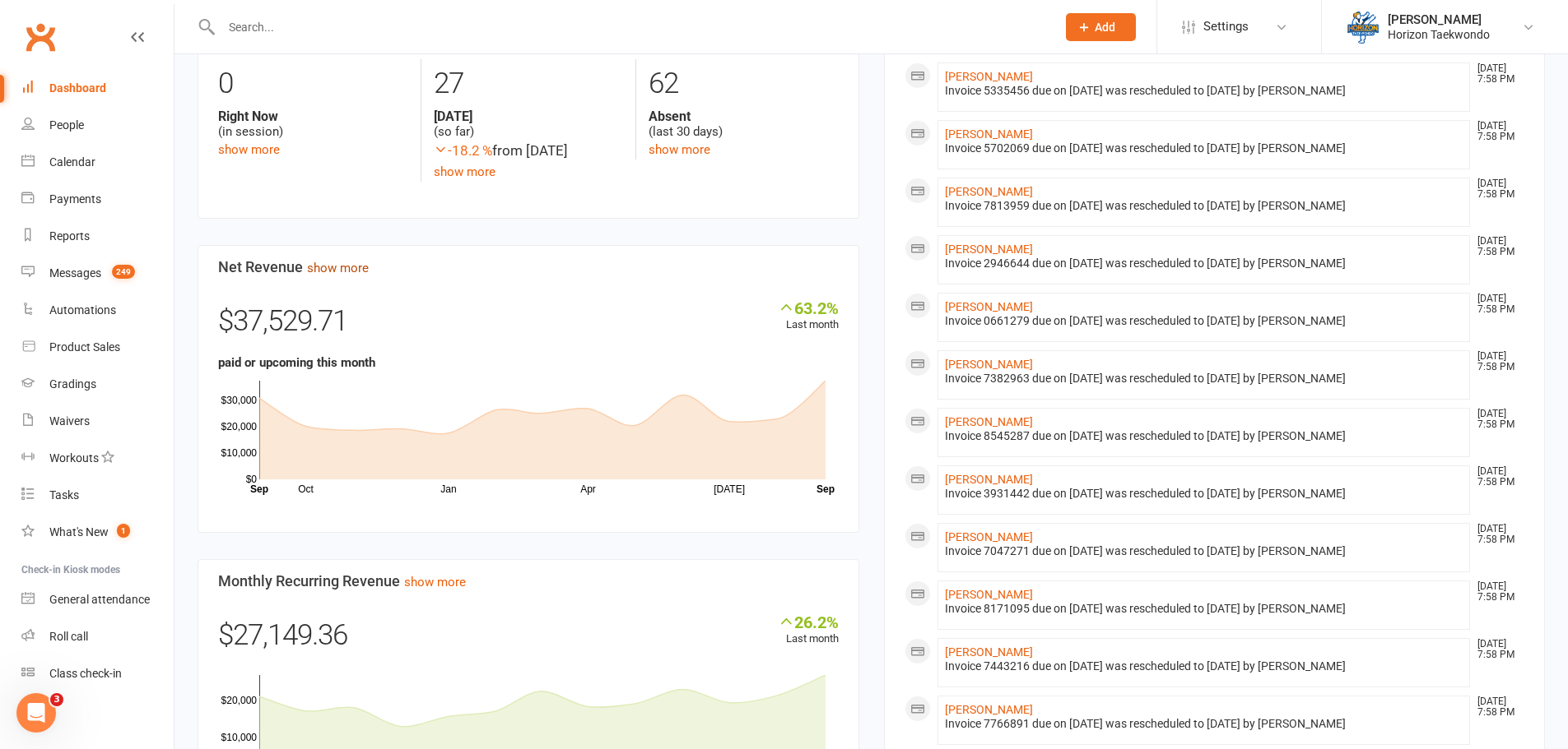
scroll to position [494, 0]
click at [359, 275] on link "show more" at bounding box center [338, 270] width 62 height 15
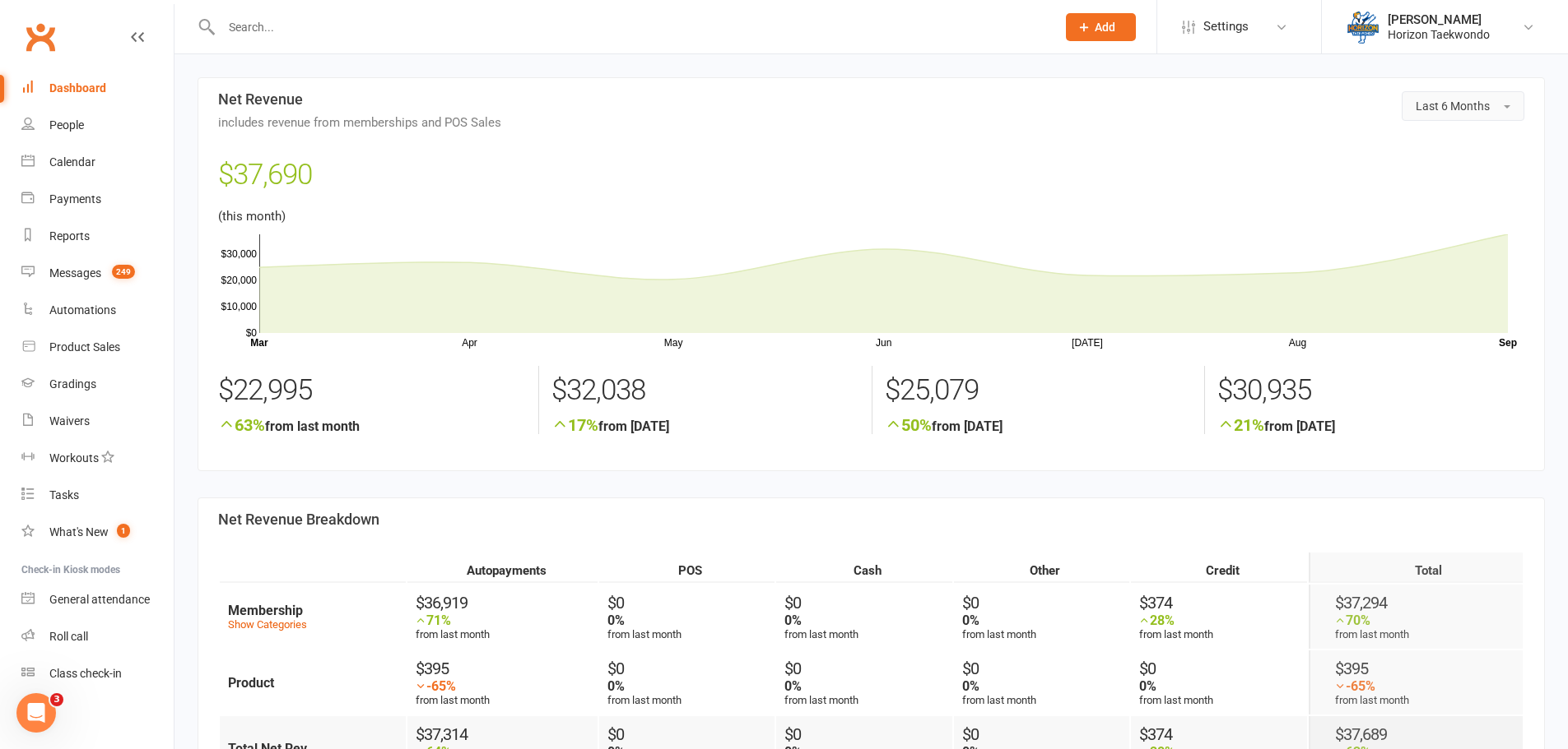
click at [1520, 112] on button "Last 6 Months" at bounding box center [1463, 106] width 123 height 30
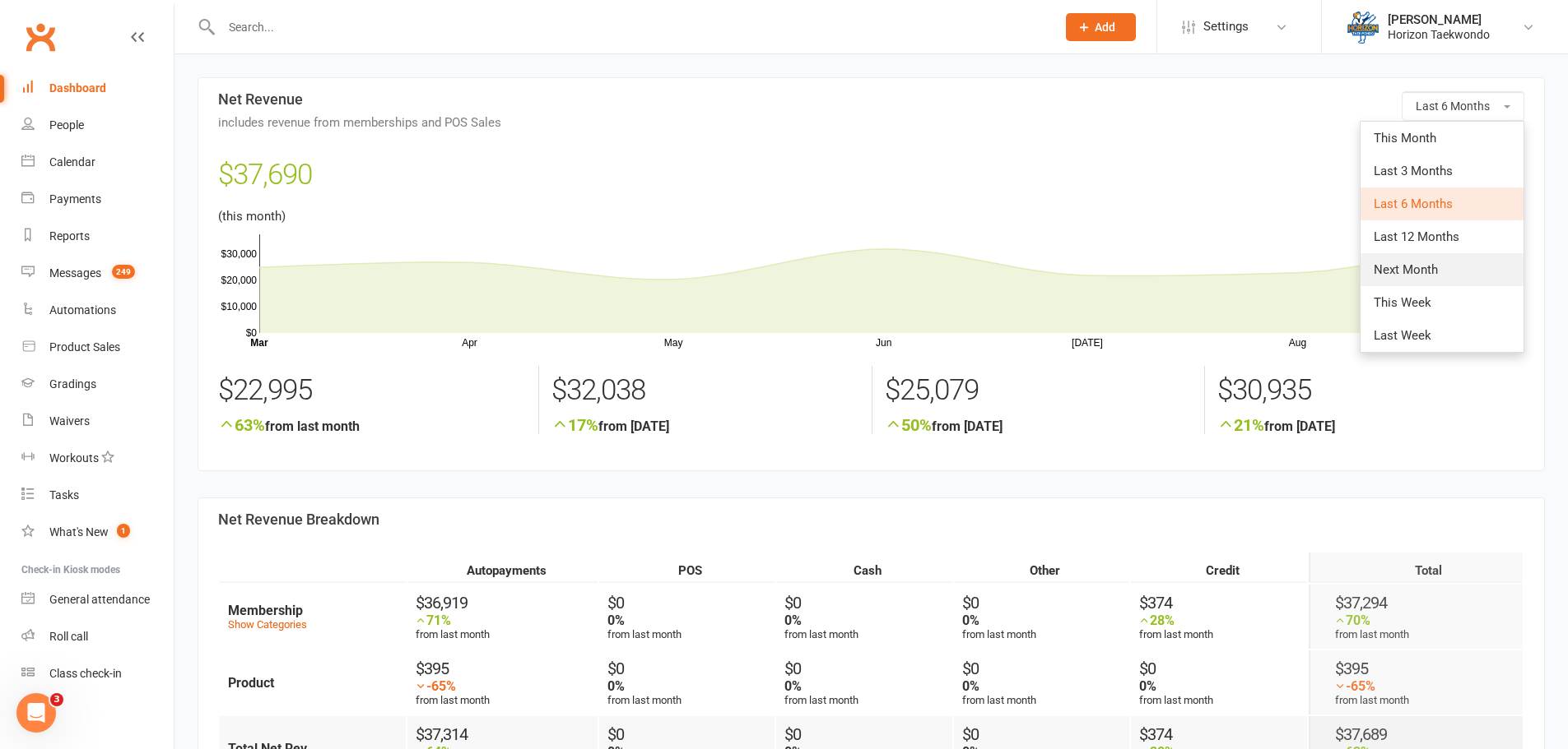
click at [1413, 279] on link "Next Month" at bounding box center [1442, 269] width 163 height 33
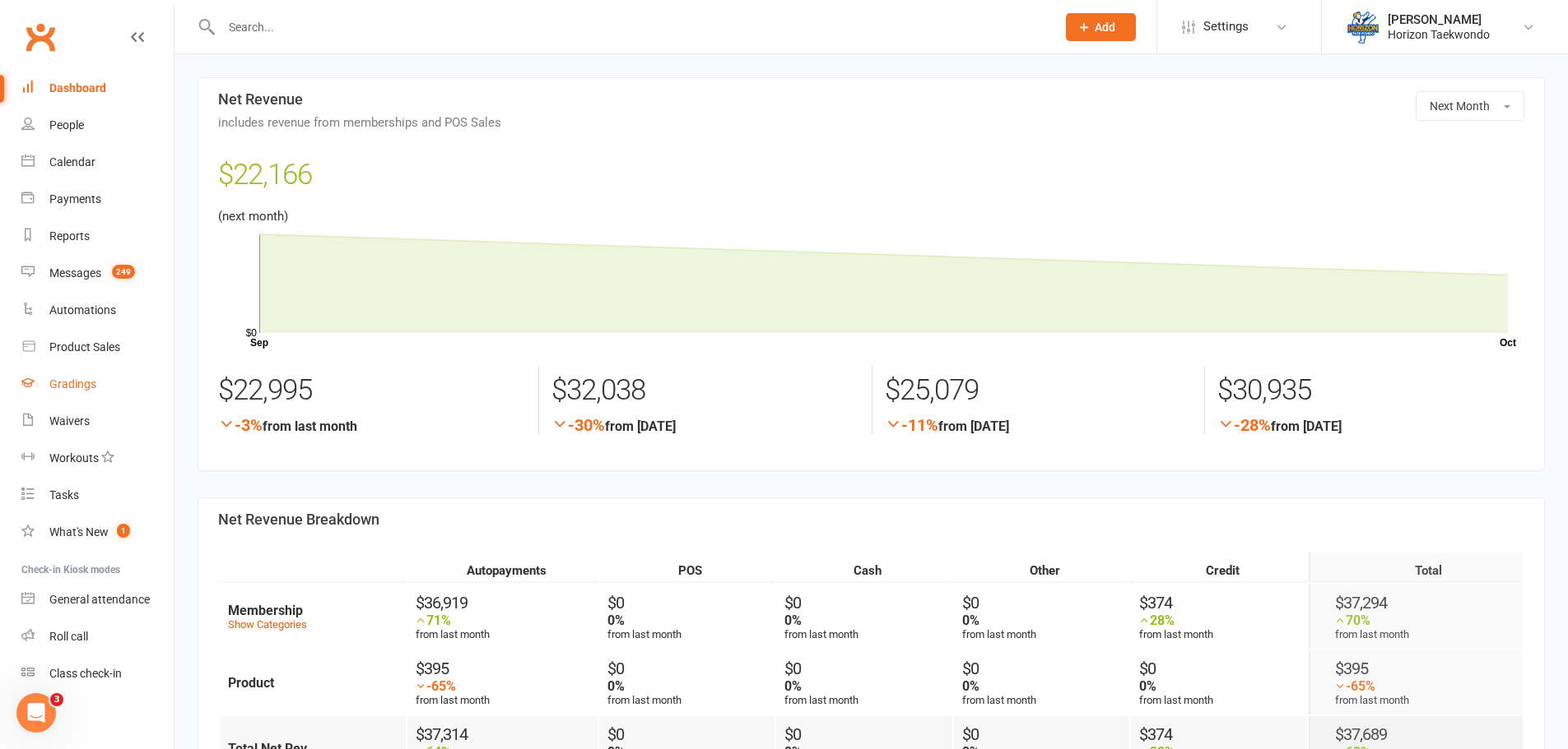
click at [84, 390] on div "Gradings" at bounding box center [73, 384] width 47 height 13
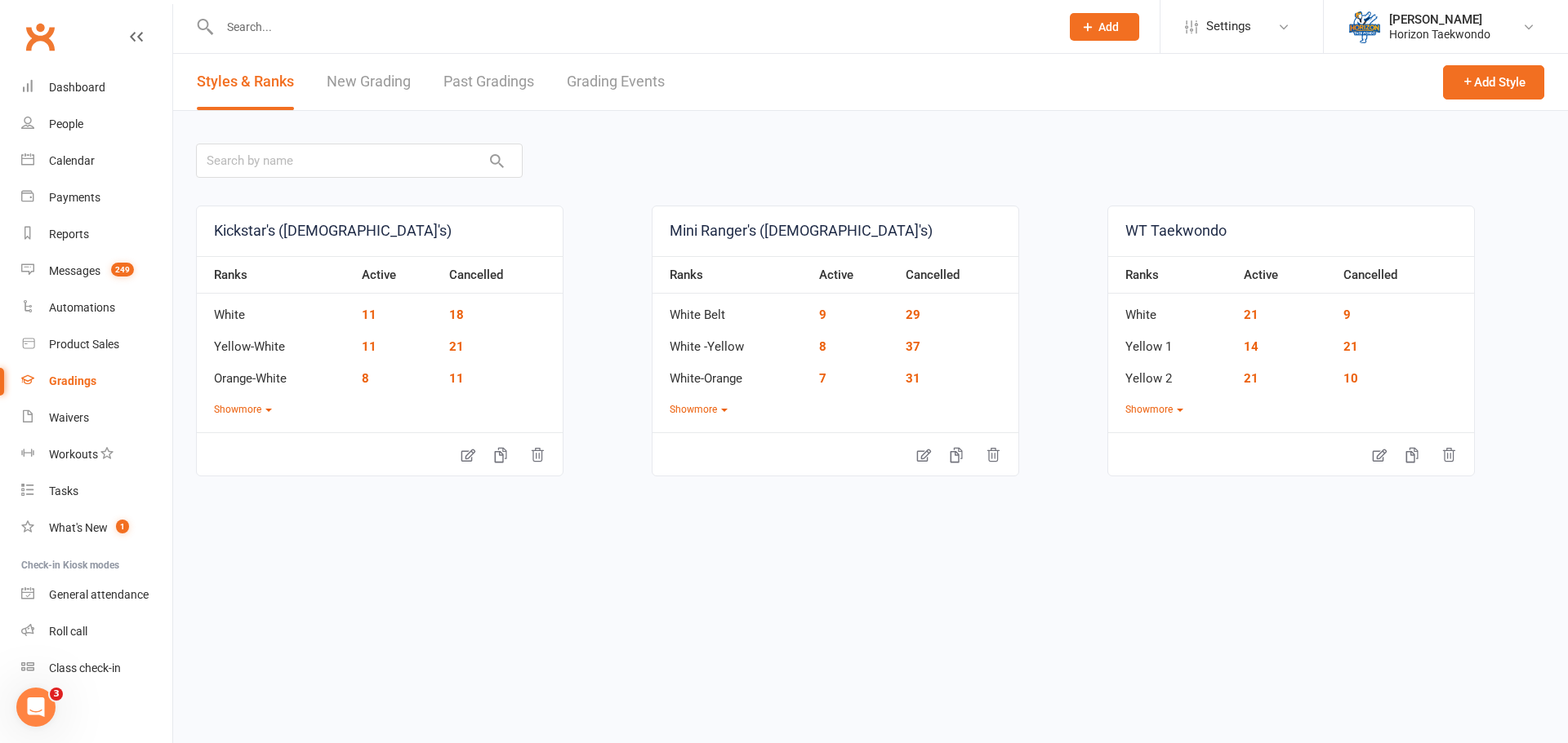
click at [638, 71] on link "Grading Events" at bounding box center [615, 82] width 98 height 56
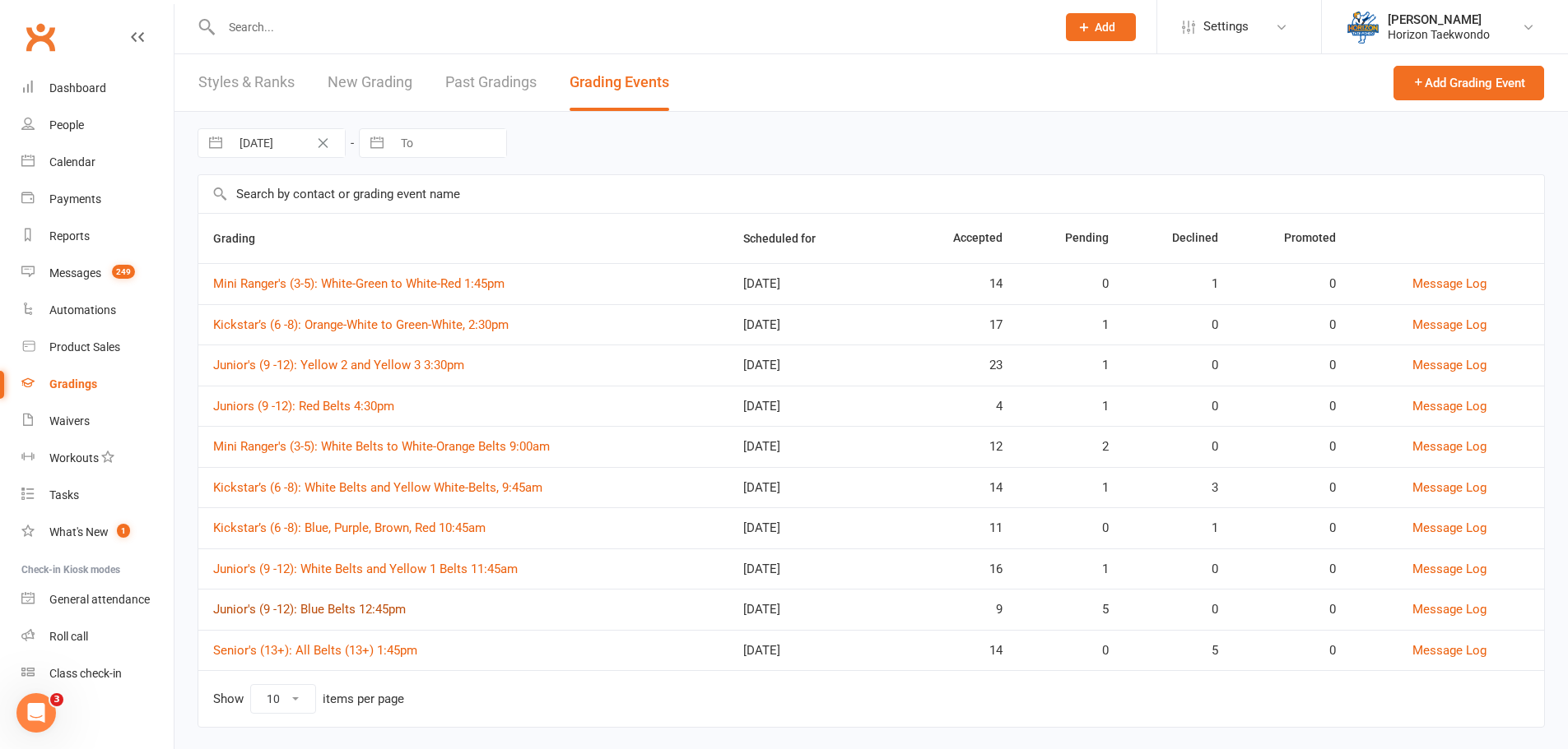
click at [382, 613] on link "Junior's (9 -12): Blue Belts 12:45pm" at bounding box center [309, 610] width 192 height 15
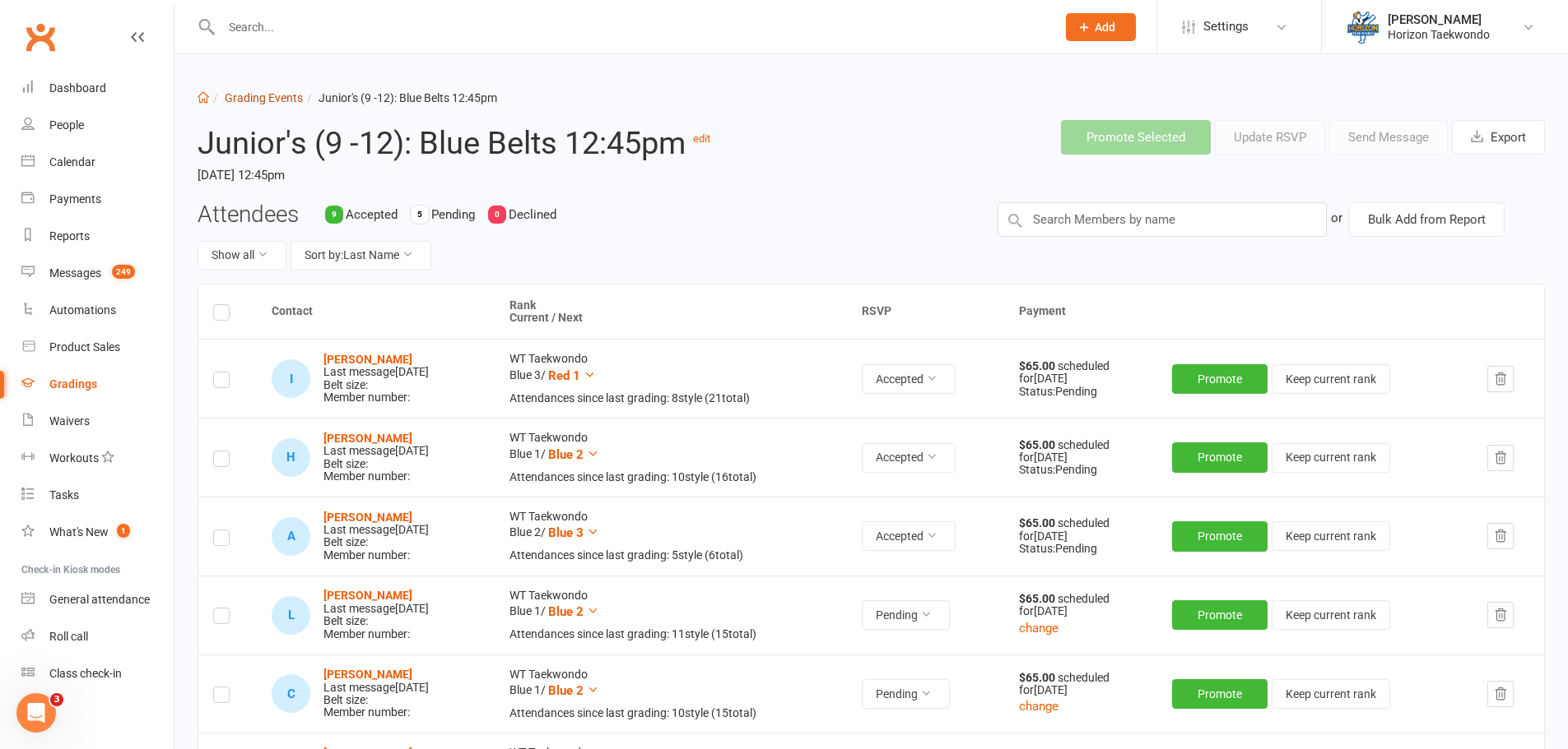
click at [263, 91] on link "Grading Events" at bounding box center [263, 98] width 78 height 13
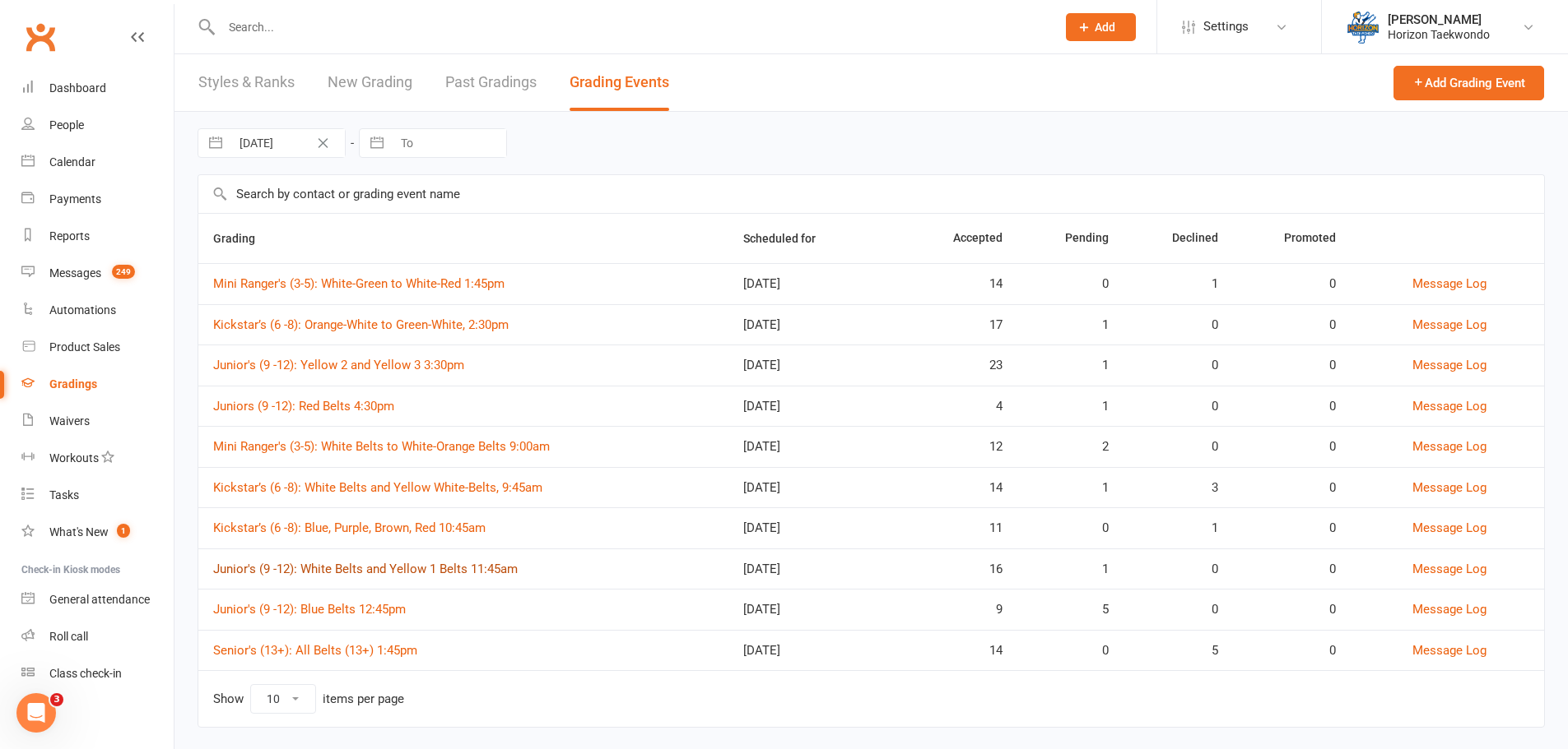
click at [468, 572] on link "Junior's (9 -12): White Belts and Yellow 1 Belts 11:45am" at bounding box center [365, 570] width 304 height 15
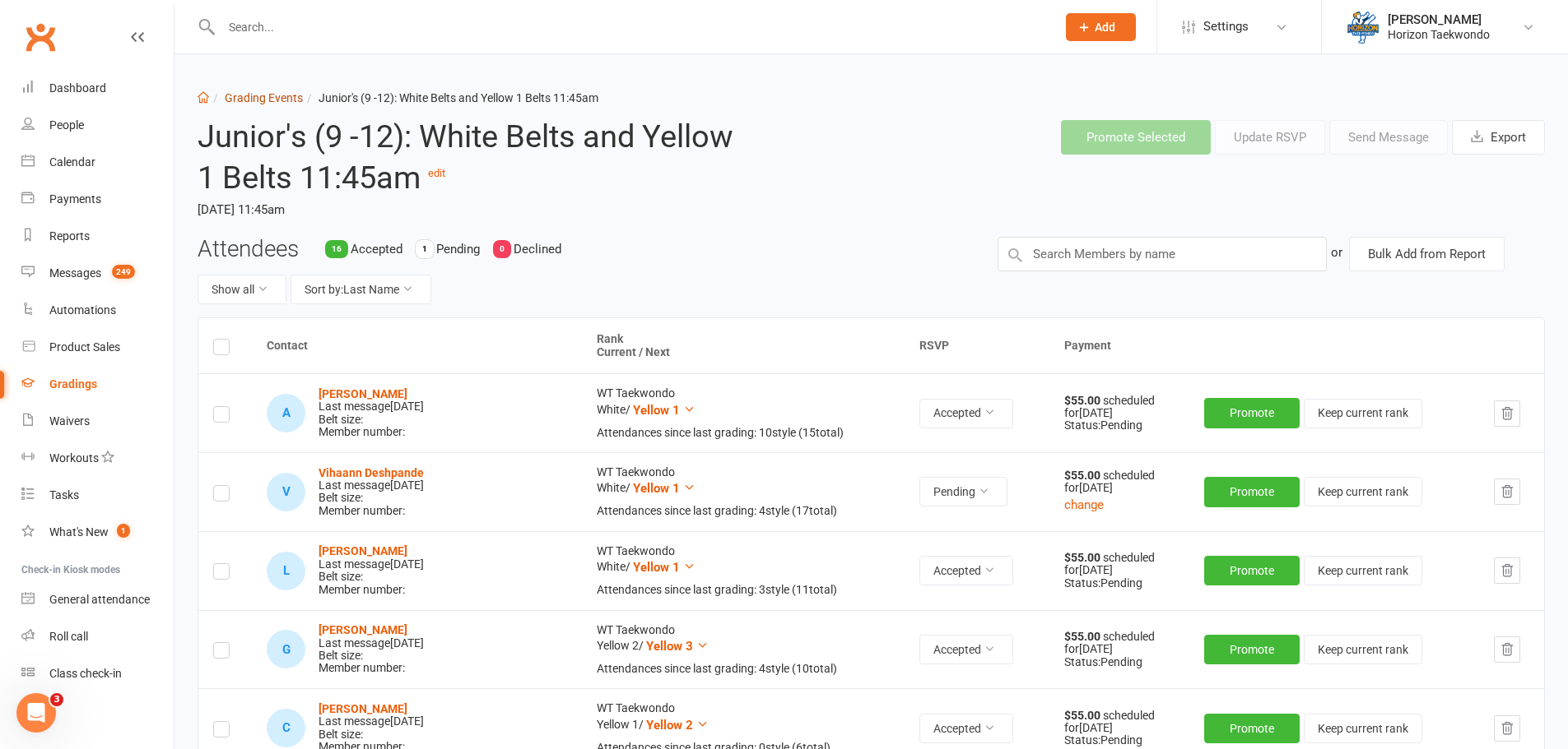
click at [248, 91] on link "Grading Events" at bounding box center [263, 98] width 78 height 13
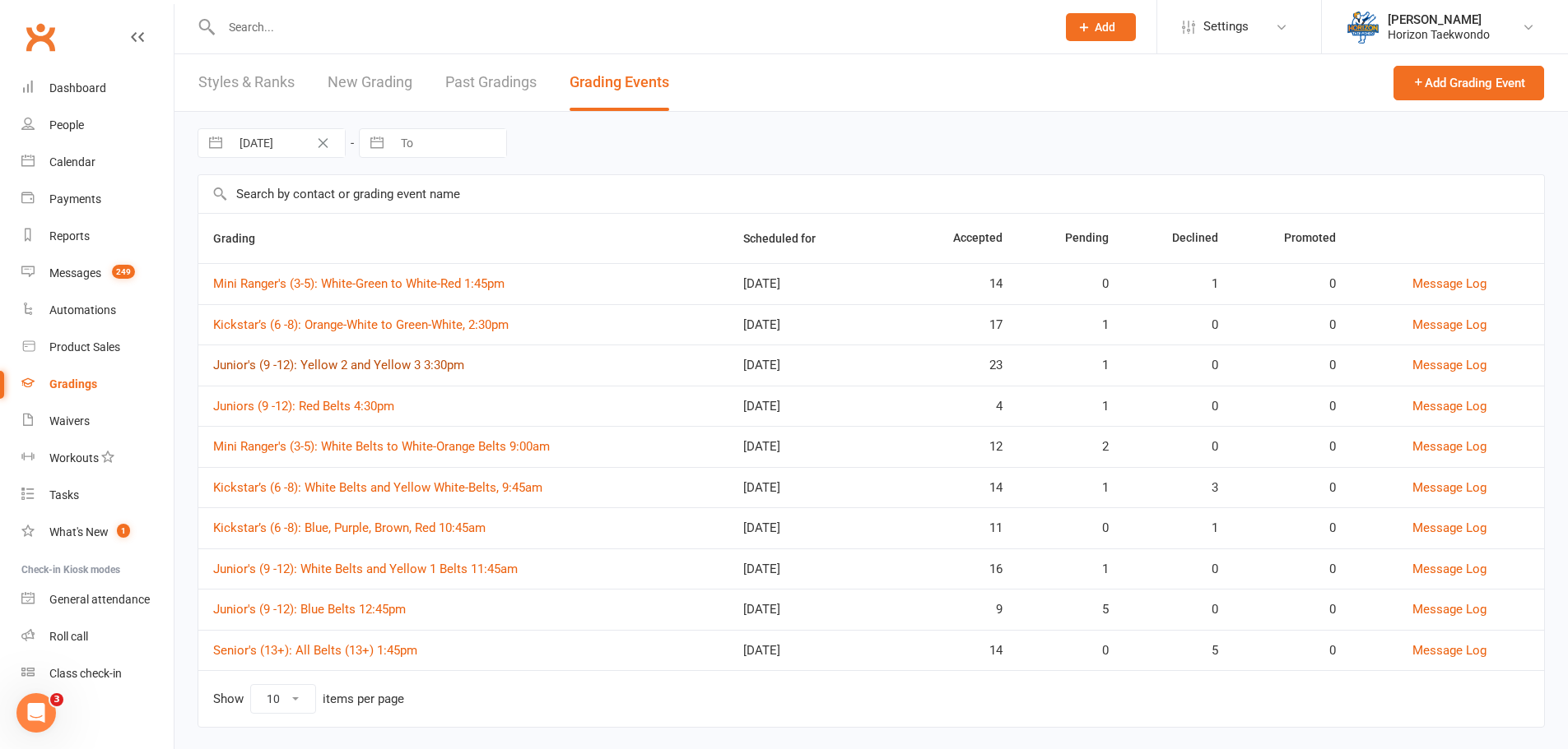
click at [451, 363] on link "Junior's (9 -12): Yellow 2 and Yellow 3 3:30pm" at bounding box center [338, 365] width 251 height 15
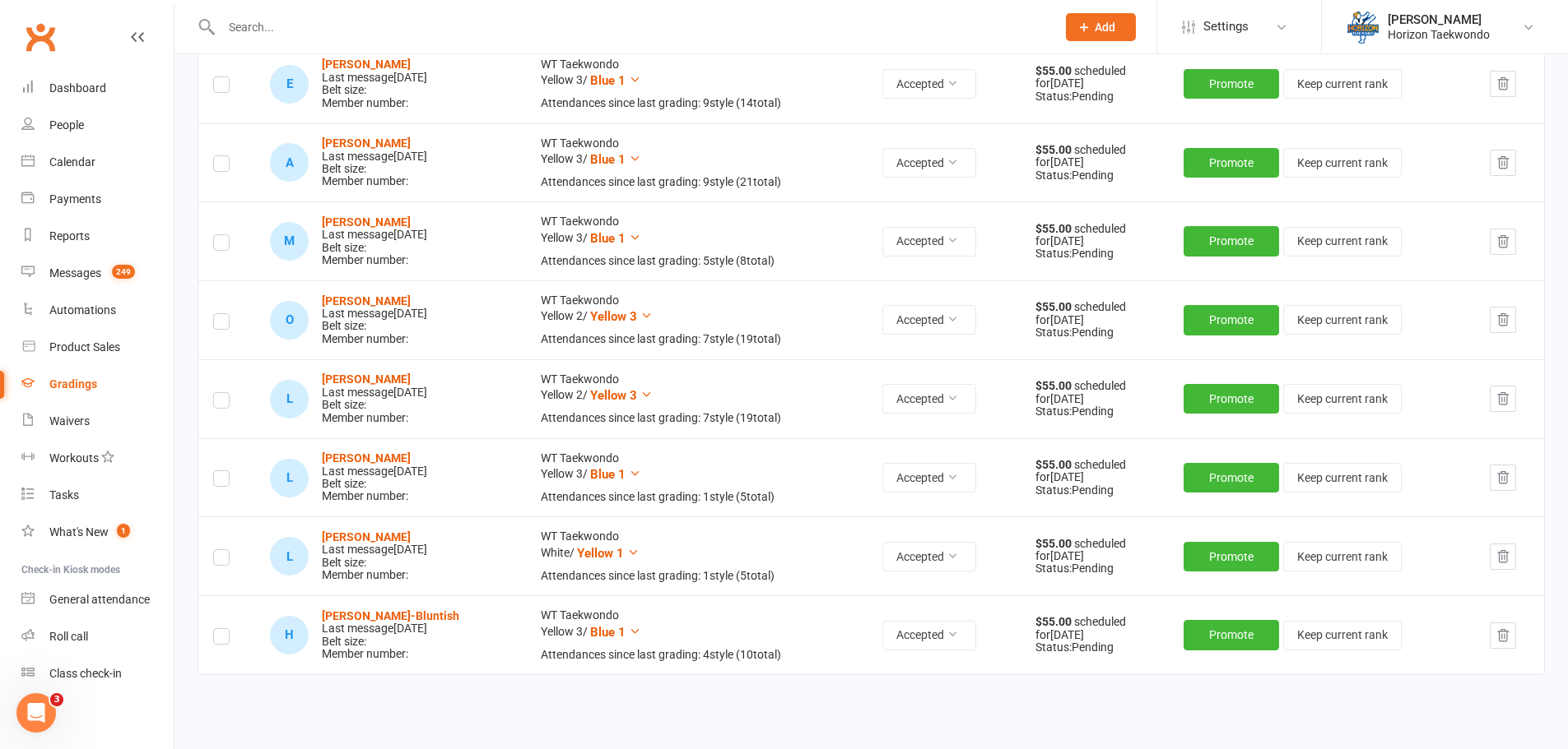
scroll to position [1645, 0]
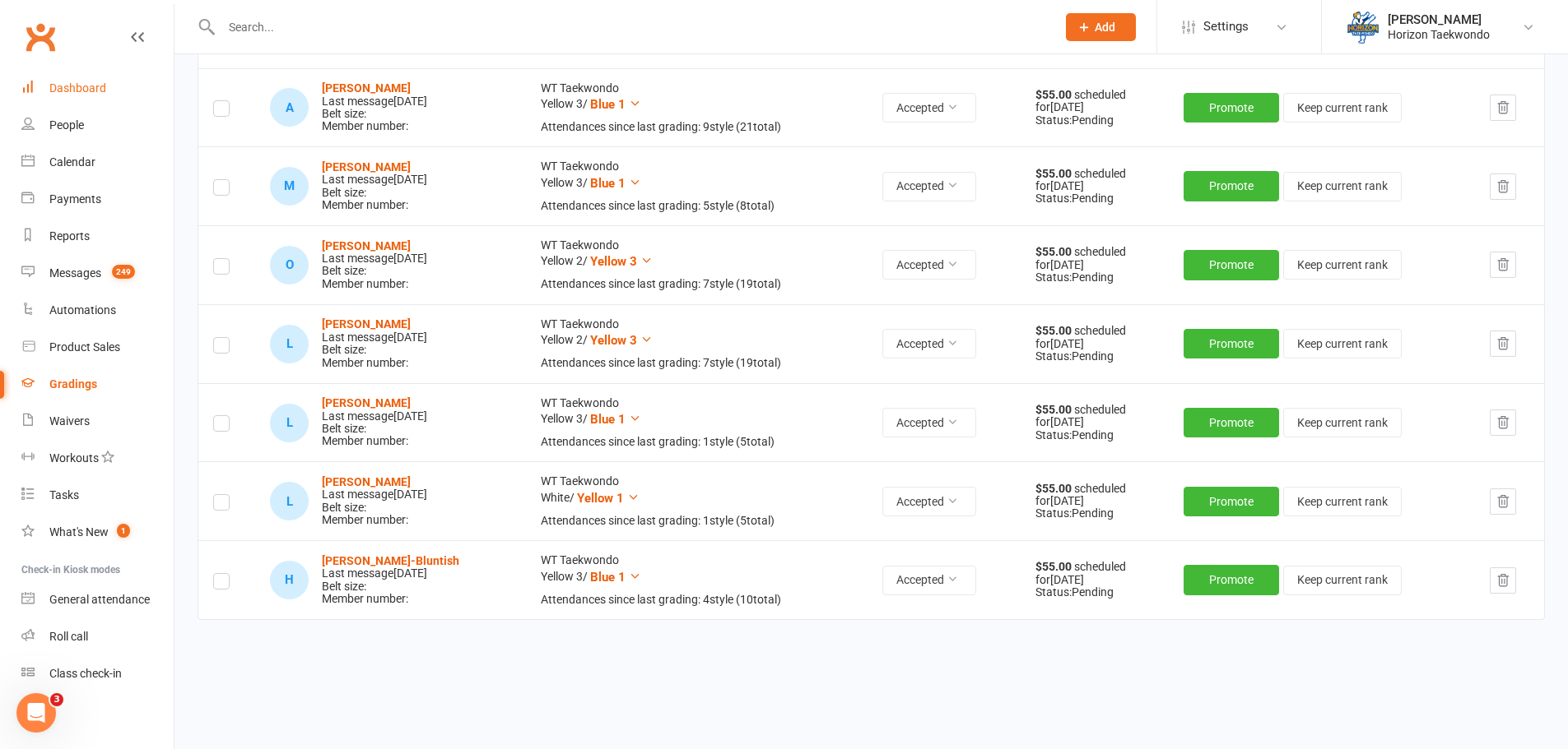
click at [109, 90] on link "Dashboard" at bounding box center [98, 88] width 152 height 37
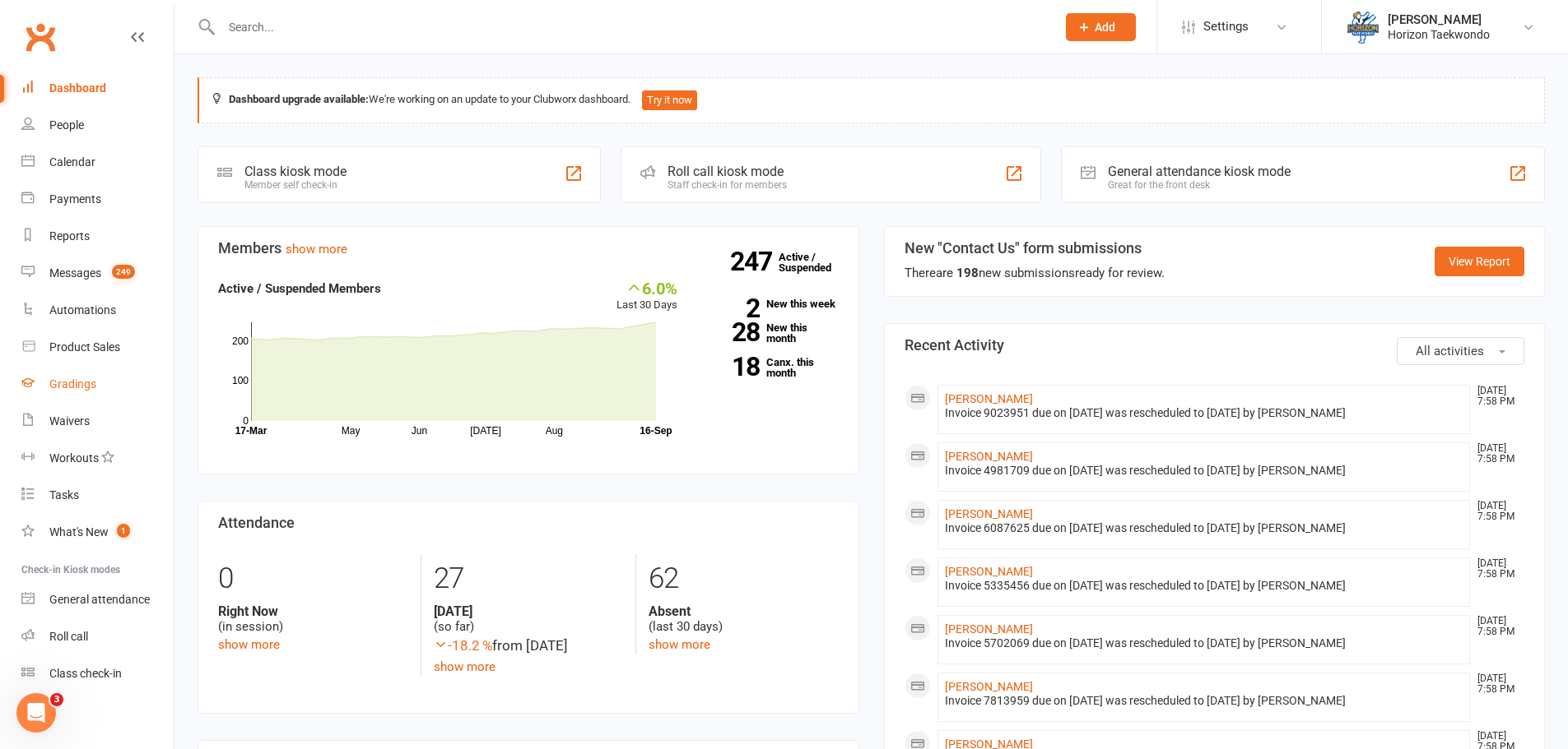
click at [73, 376] on link "Gradings" at bounding box center [98, 384] width 152 height 37
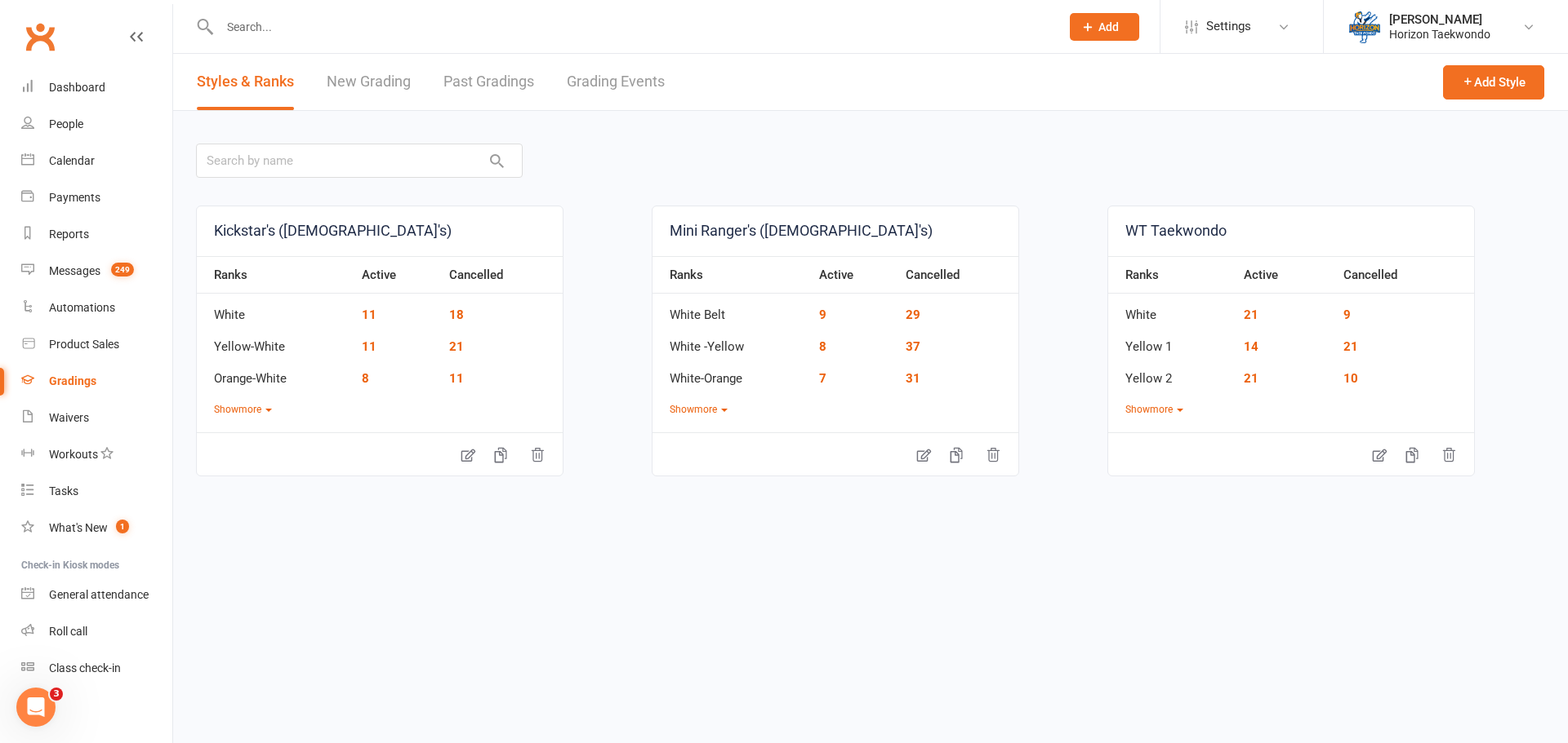
click at [638, 75] on link "Grading Events" at bounding box center [615, 82] width 98 height 56
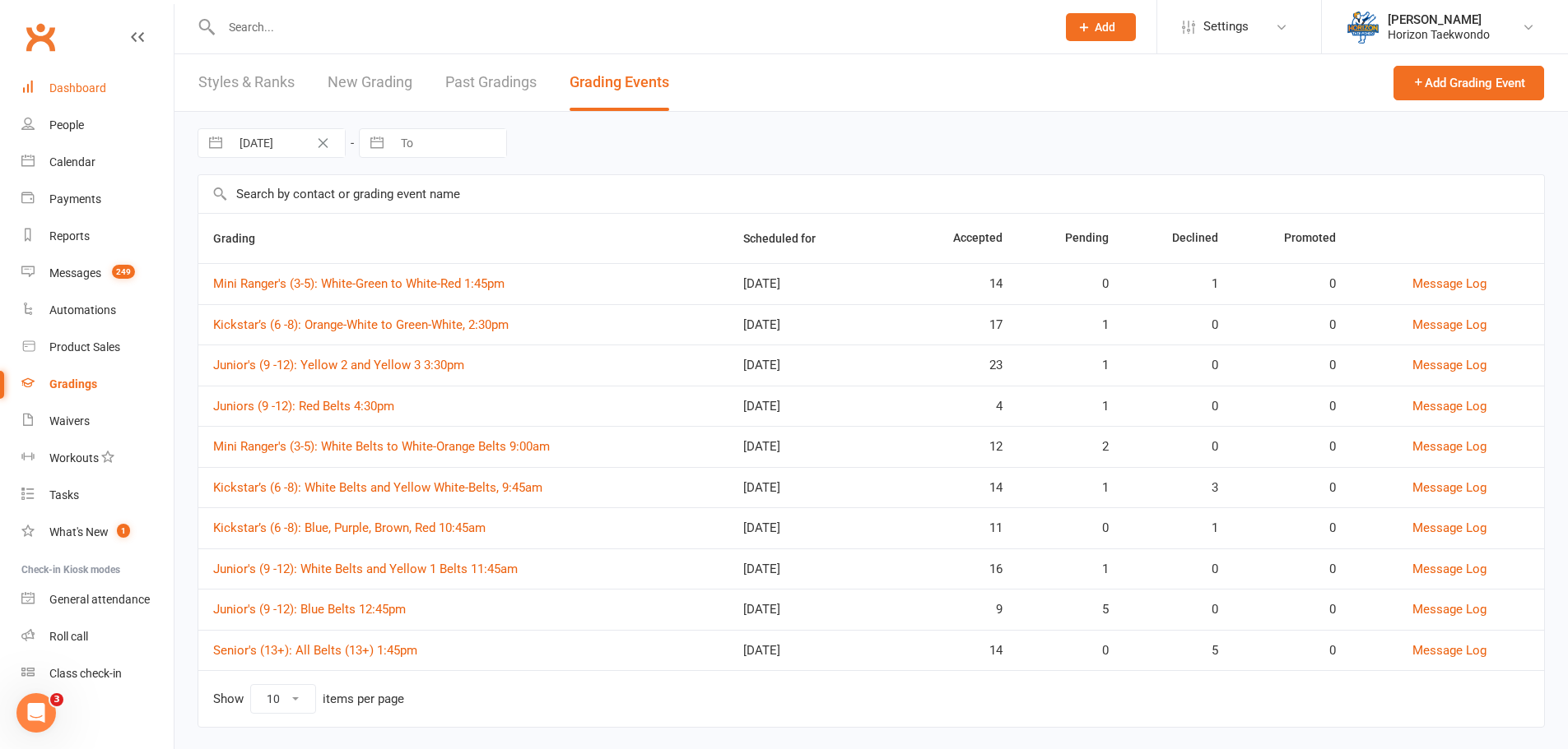
click at [90, 87] on div "Dashboard" at bounding box center [78, 88] width 56 height 13
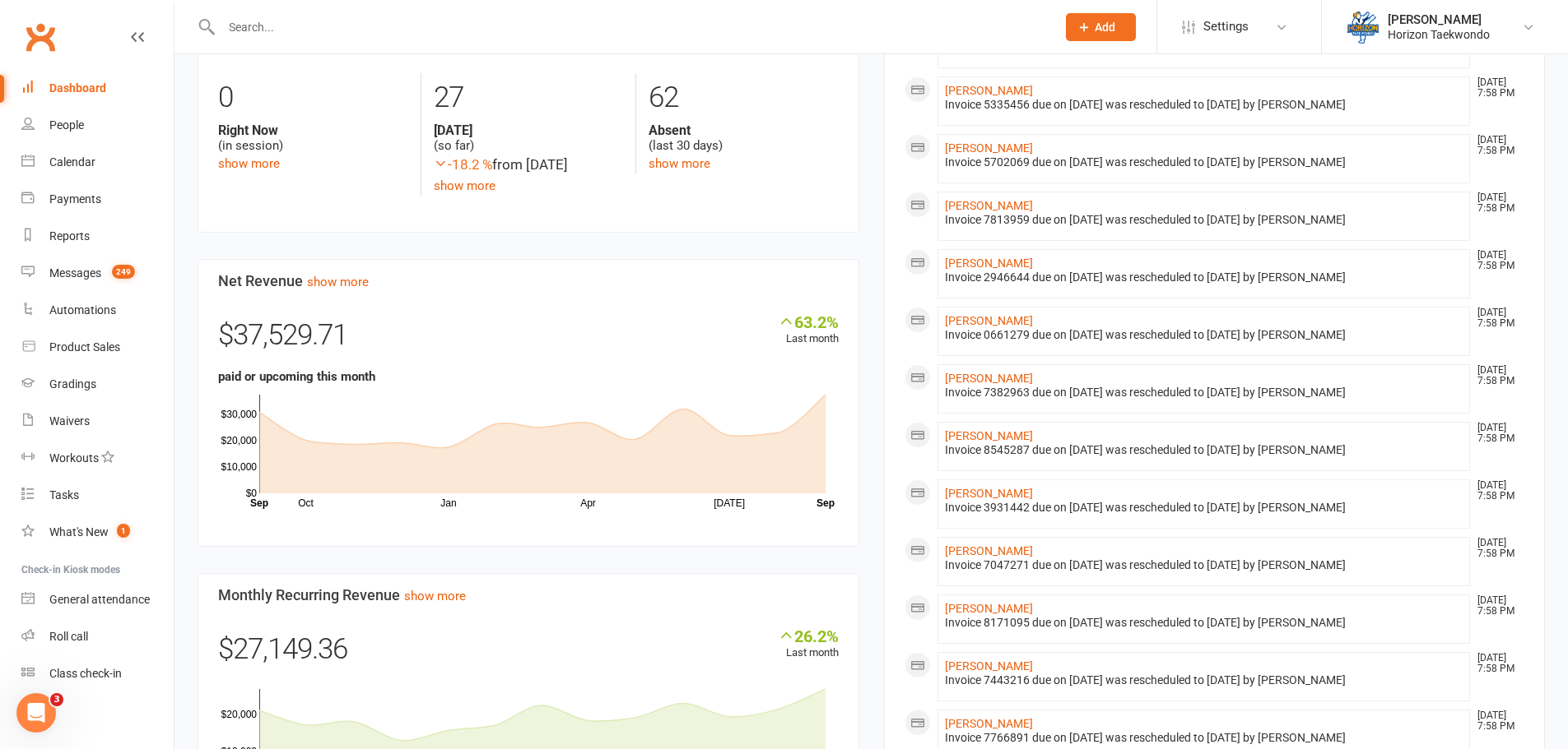
scroll to position [494, 0]
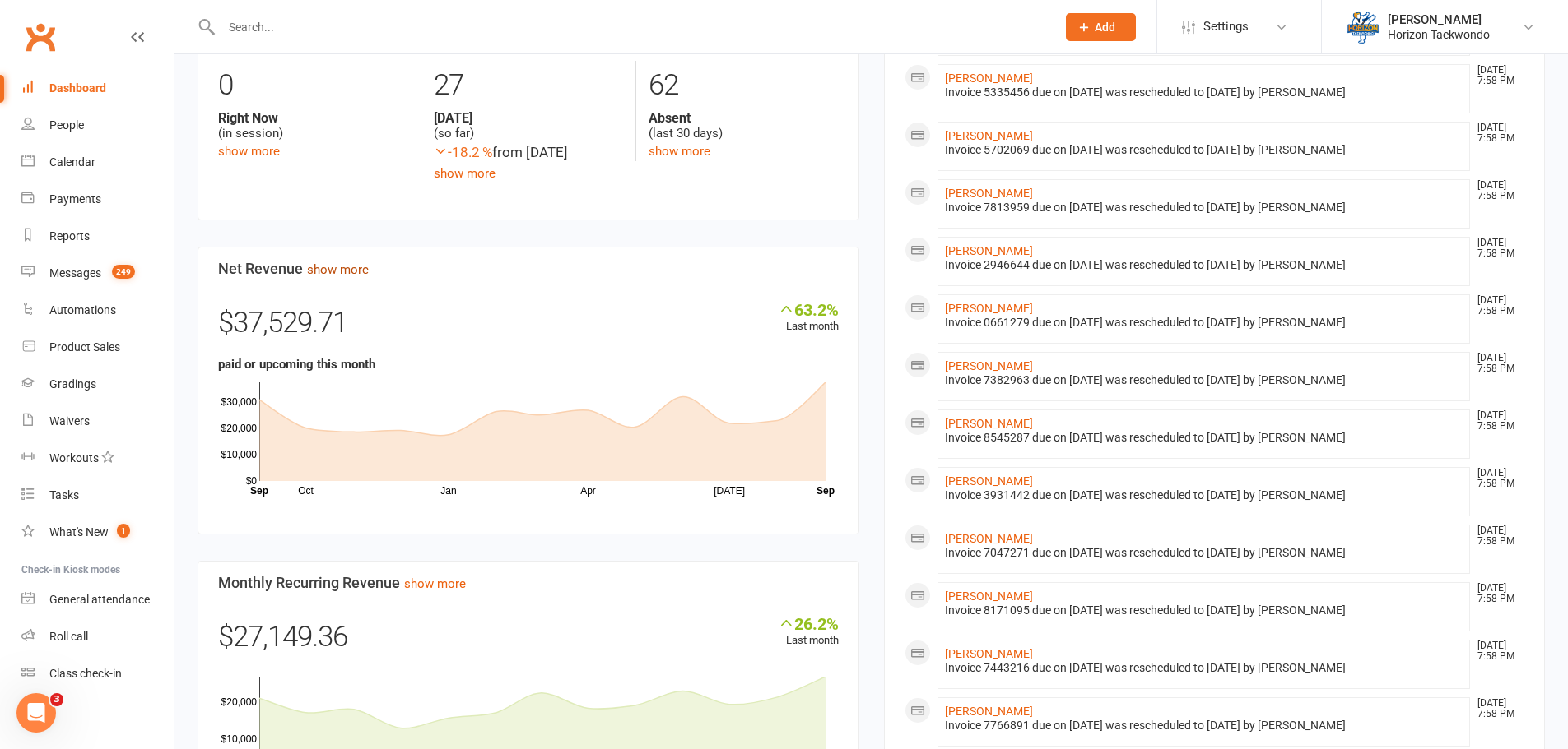
click at [336, 273] on link "show more" at bounding box center [338, 270] width 62 height 15
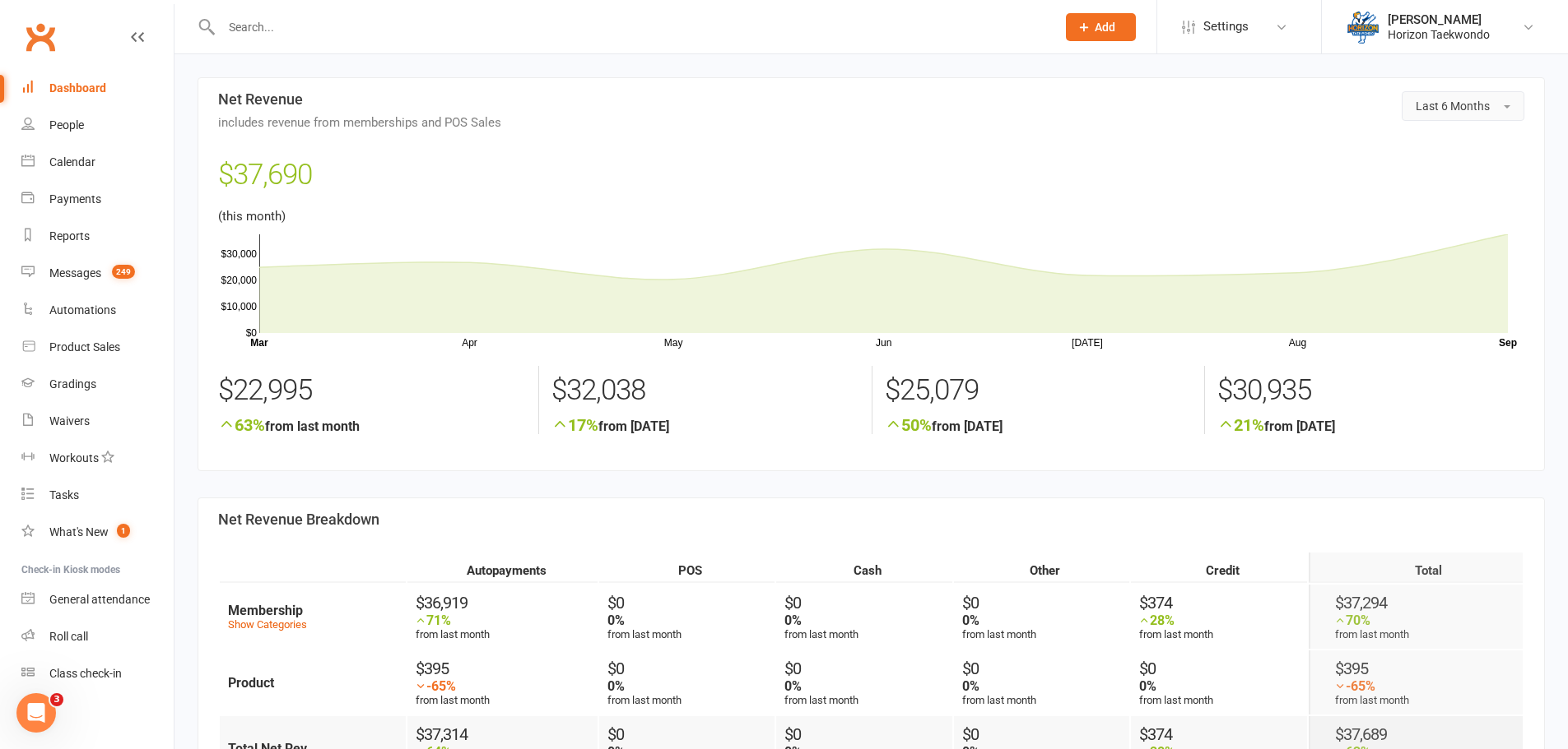
click at [1494, 107] on button "Last 6 Months" at bounding box center [1463, 106] width 123 height 30
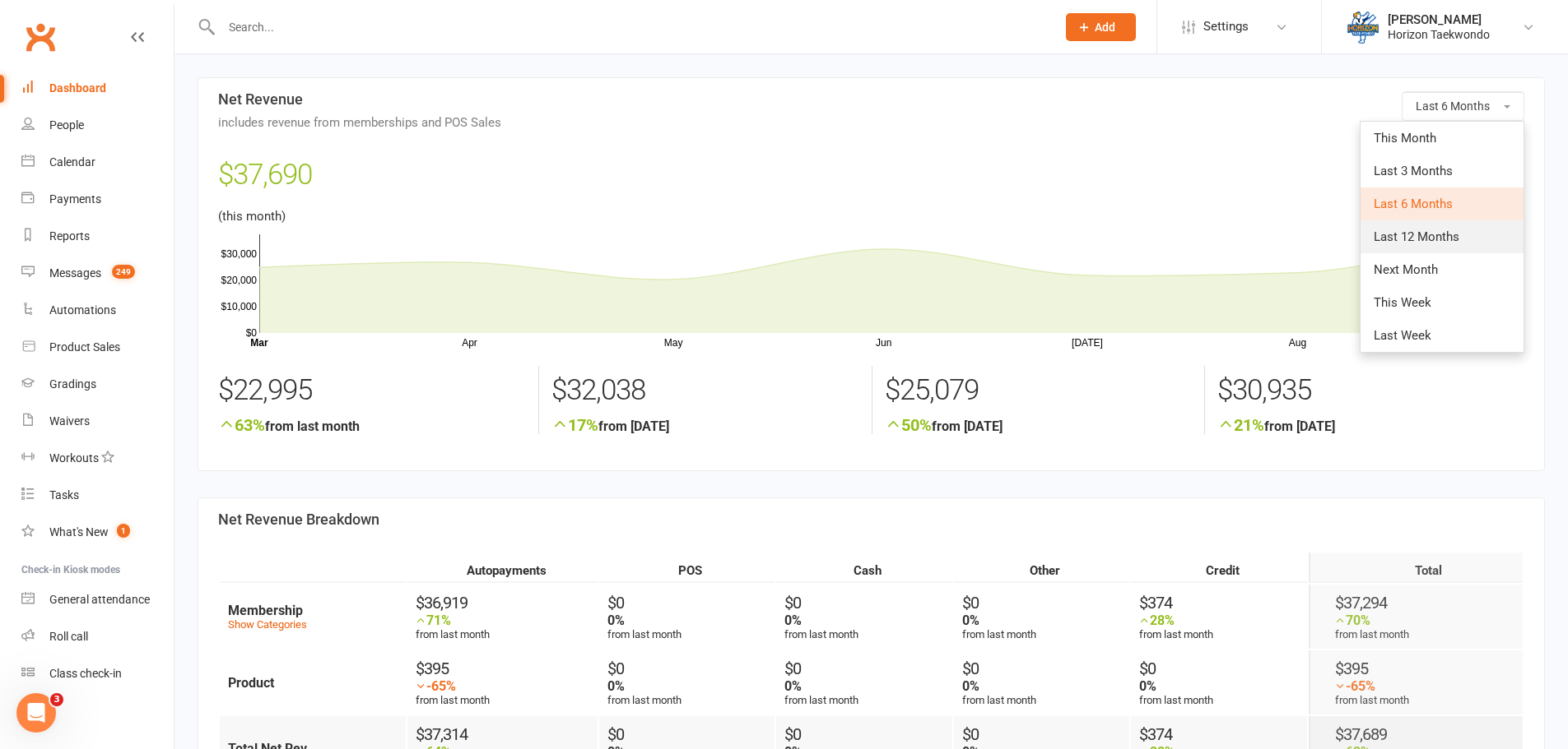
click at [1419, 237] on span "Last 12 Months" at bounding box center [1416, 237] width 85 height 15
